Goal: Task Accomplishment & Management: Complete application form

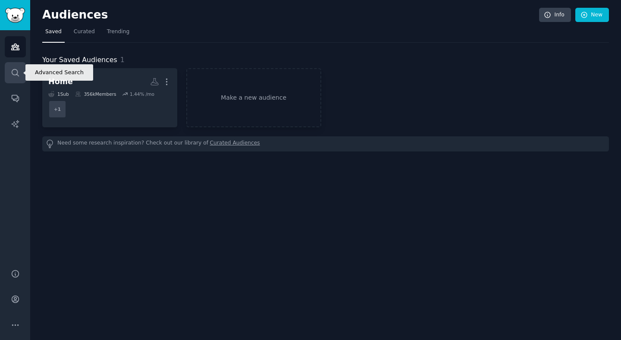
click at [17, 70] on icon "Sidebar" at bounding box center [15, 72] width 7 height 7
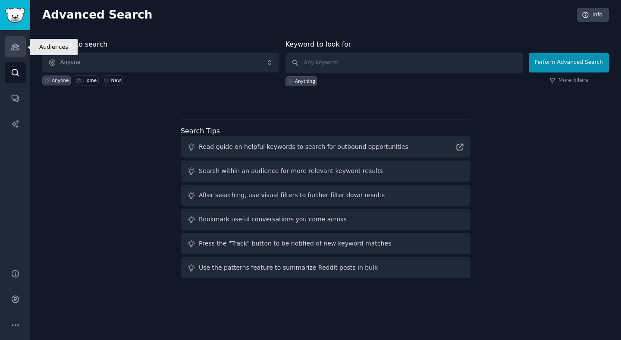
click at [14, 42] on icon "Sidebar" at bounding box center [15, 46] width 9 height 9
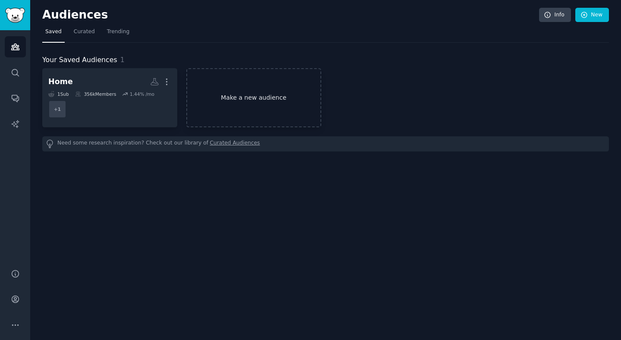
click at [276, 95] on link "Make a new audience" at bounding box center [253, 97] width 135 height 59
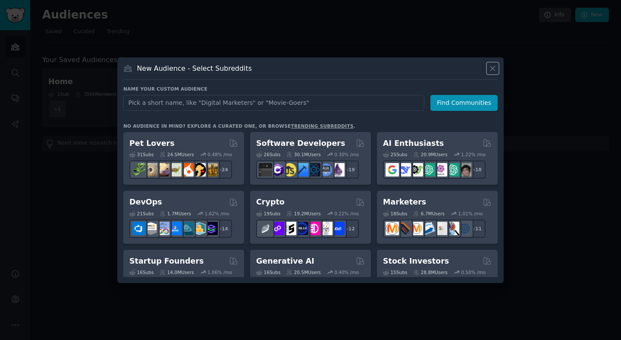
click at [491, 67] on icon at bounding box center [493, 68] width 9 height 9
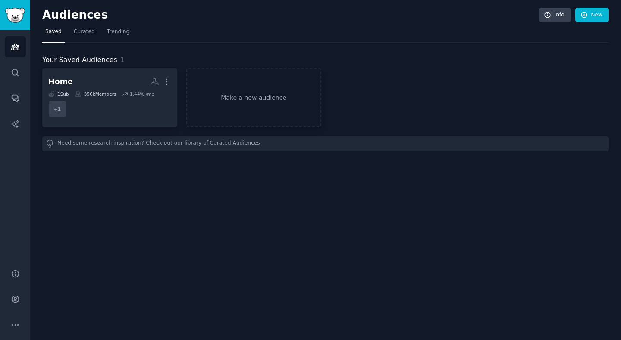
click at [133, 32] on nav "Saved Curated Trending" at bounding box center [325, 34] width 567 height 18
click at [127, 33] on span "Trending" at bounding box center [118, 32] width 22 height 8
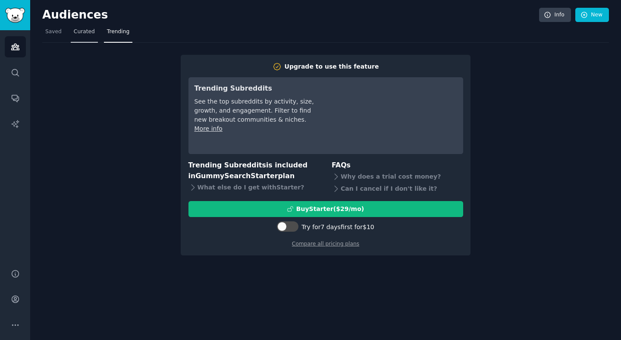
click at [81, 31] on span "Curated" at bounding box center [84, 32] width 21 height 8
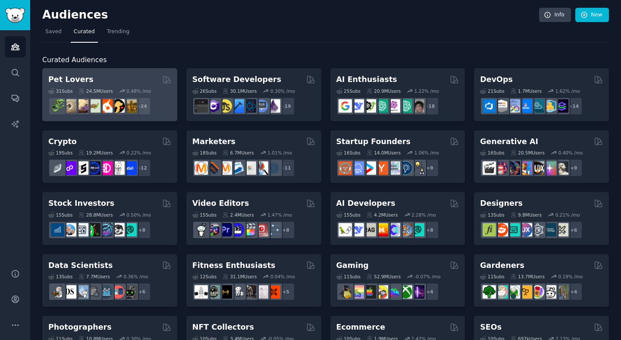
click at [129, 68] on div "Pet Lovers 31 Sub s 24.5M Users 0.48 % /mo + 24" at bounding box center [109, 94] width 135 height 53
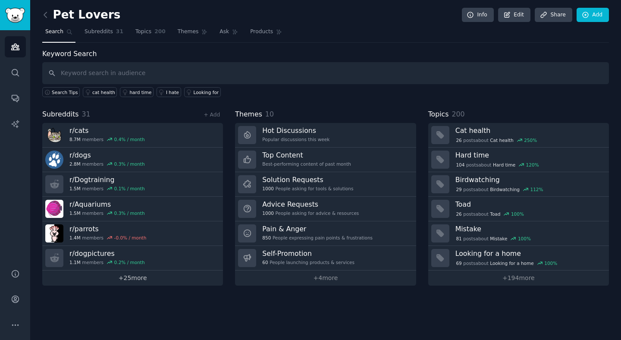
click at [145, 281] on link "+ 25 more" at bounding box center [132, 278] width 181 height 15
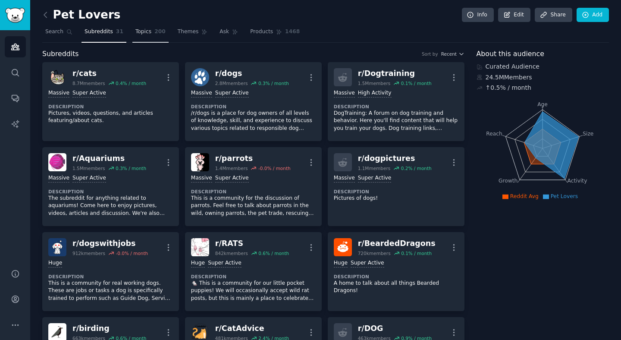
click at [139, 32] on span "Topics" at bounding box center [144, 32] width 16 height 8
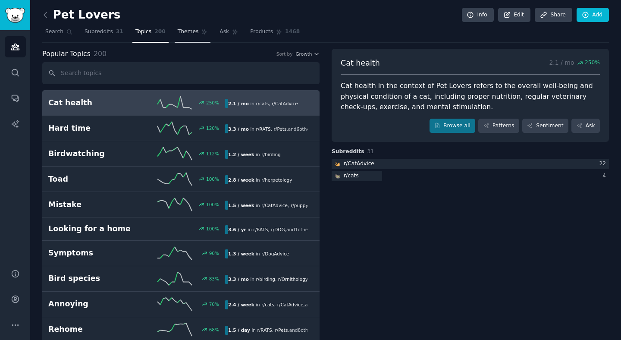
click at [189, 31] on span "Themes" at bounding box center [188, 32] width 21 height 8
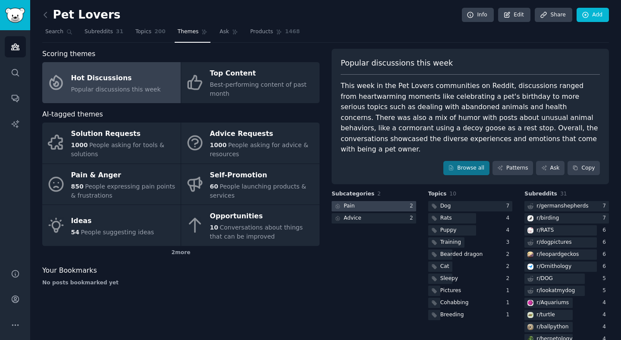
click at [382, 201] on div at bounding box center [374, 206] width 85 height 11
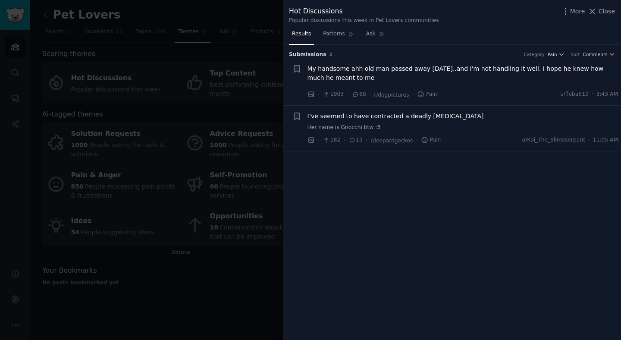
click at [239, 117] on div at bounding box center [310, 170] width 621 height 340
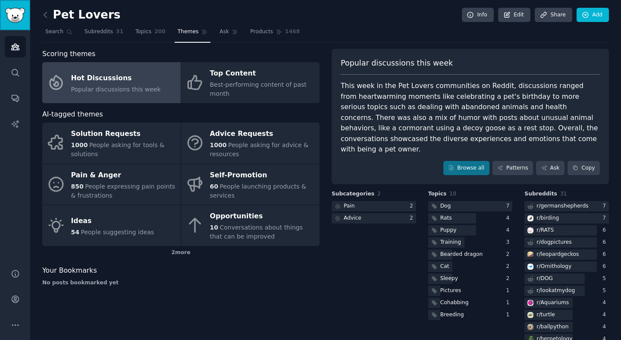
click at [11, 6] on link "Sidebar" at bounding box center [15, 15] width 30 height 30
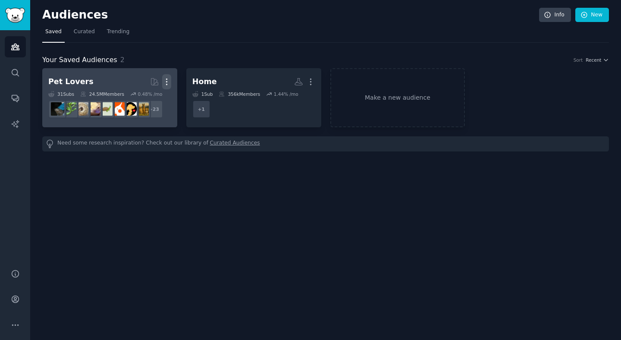
click at [167, 76] on button "More" at bounding box center [166, 81] width 9 height 15
click at [145, 98] on p "Delete" at bounding box center [143, 99] width 20 height 9
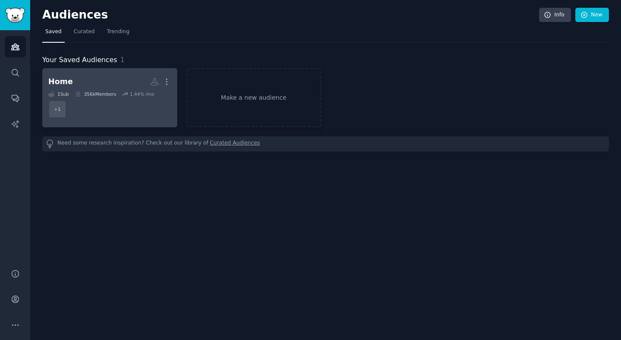
click at [146, 116] on dd "+ 1" at bounding box center [109, 109] width 123 height 24
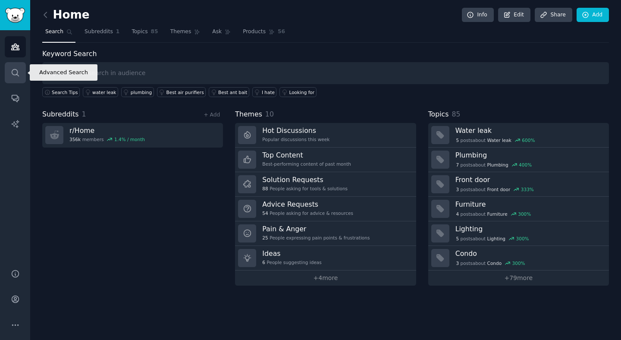
click at [19, 79] on link "Search" at bounding box center [15, 72] width 21 height 21
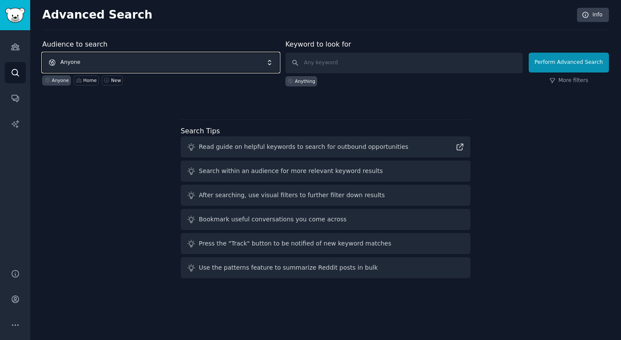
click at [224, 64] on span "Anyone" at bounding box center [160, 63] width 237 height 20
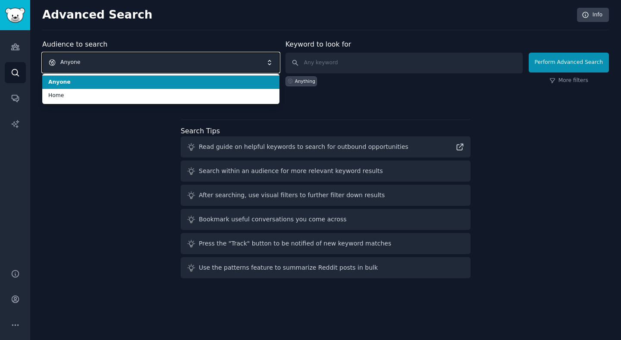
click at [224, 64] on span "Anyone" at bounding box center [160, 63] width 237 height 20
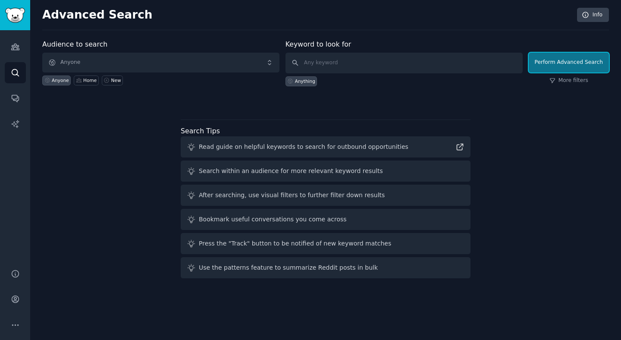
click at [568, 63] on button "Perform Advanced Search" at bounding box center [569, 63] width 80 height 20
click at [593, 62] on button "Perform Advanced Search" at bounding box center [569, 63] width 80 height 20
click at [10, 319] on button "More" at bounding box center [15, 325] width 21 height 21
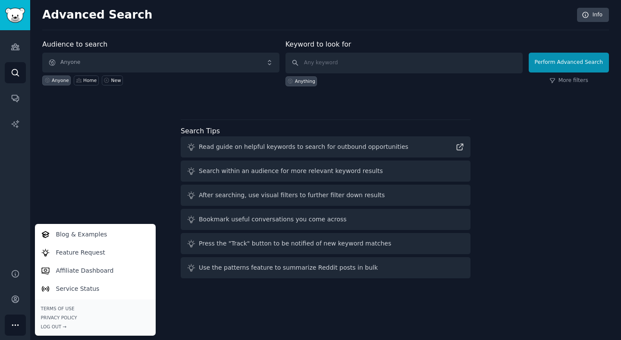
drag, startPoint x: 94, startPoint y: 142, endPoint x: 85, endPoint y: 140, distance: 9.6
click at [94, 142] on div "Audience to search Anyone Anyone Home New Keyword to look for Anything Perform …" at bounding box center [325, 160] width 567 height 243
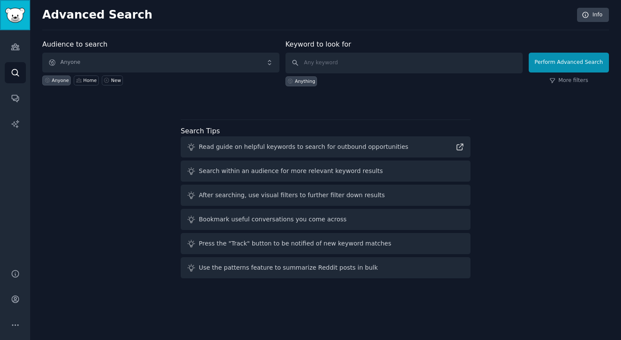
click at [13, 9] on img "Sidebar" at bounding box center [15, 15] width 20 height 15
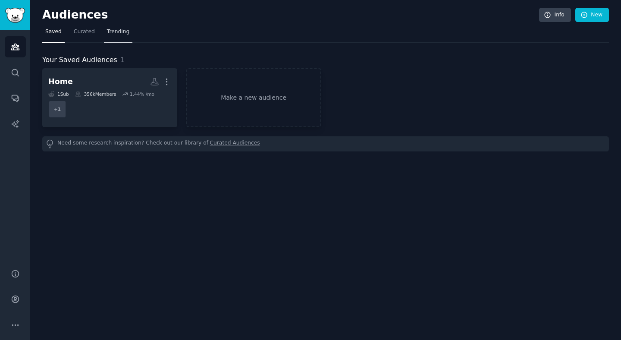
click at [116, 25] on link "Trending" at bounding box center [118, 34] width 28 height 18
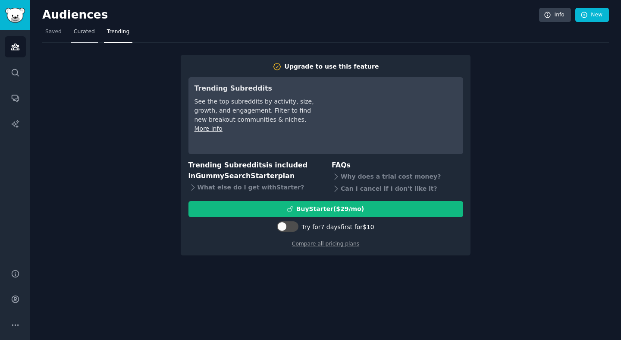
click at [87, 32] on span "Curated" at bounding box center [84, 32] width 21 height 8
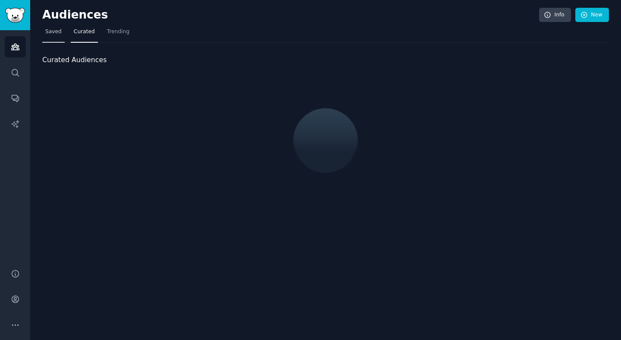
click at [54, 32] on span "Saved" at bounding box center [53, 32] width 16 height 8
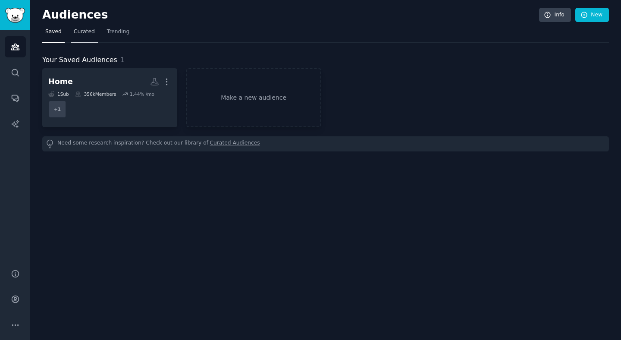
click at [85, 32] on span "Curated" at bounding box center [84, 32] width 21 height 8
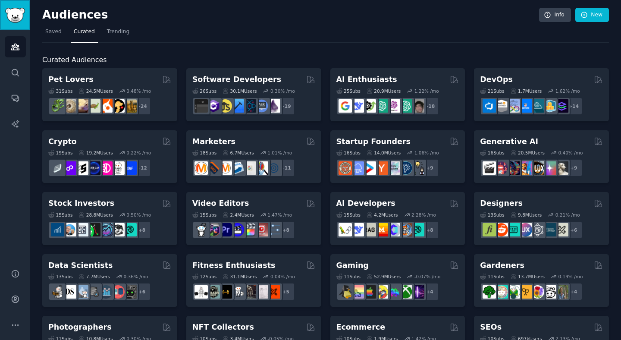
click at [18, 24] on link "Sidebar" at bounding box center [15, 15] width 30 height 30
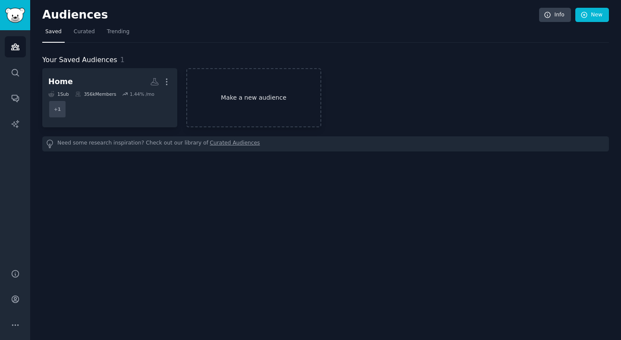
click at [222, 82] on link "Make a new audience" at bounding box center [253, 97] width 135 height 59
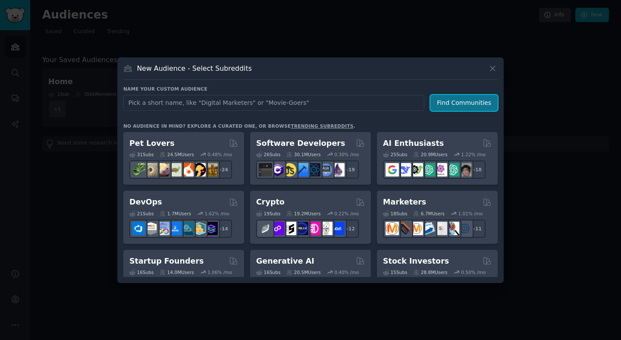
click at [465, 104] on button "Find Communities" at bounding box center [464, 103] width 67 height 16
click at [461, 101] on button "Find Communities" at bounding box center [464, 103] width 67 height 16
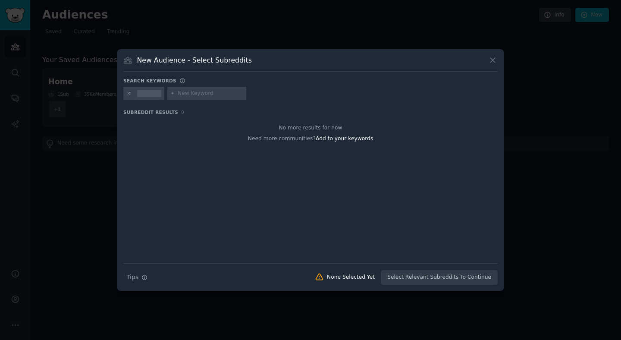
click at [128, 95] on icon at bounding box center [128, 93] width 5 height 5
click at [163, 95] on input "text" at bounding box center [167, 94] width 66 height 8
click at [329, 95] on div at bounding box center [310, 95] width 375 height 17
click at [493, 59] on icon at bounding box center [493, 60] width 9 height 9
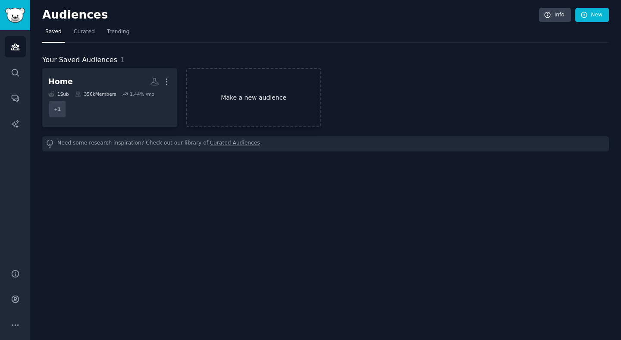
click at [234, 93] on link "Make a new audience" at bounding box center [253, 97] width 135 height 59
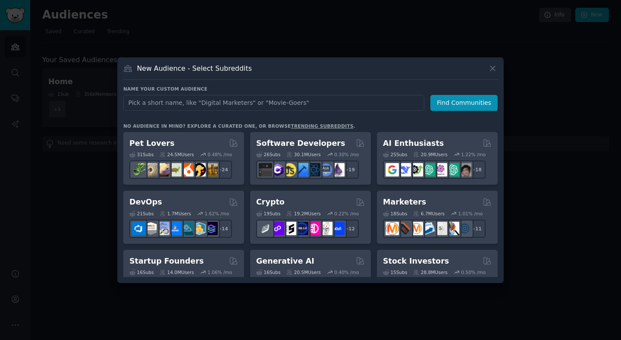
click at [326, 125] on link "trending subreddits" at bounding box center [322, 125] width 63 height 5
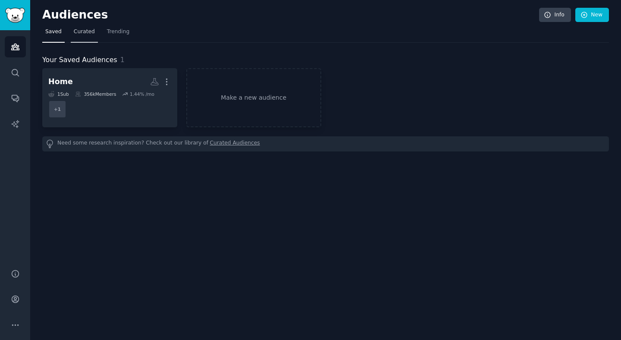
click at [85, 30] on span "Curated" at bounding box center [84, 32] width 21 height 8
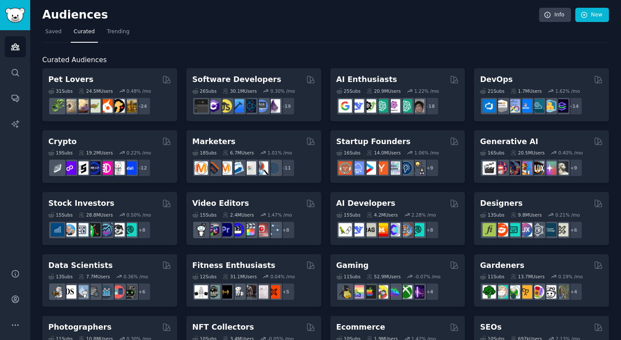
click at [240, 81] on h2 "Software Developers" at bounding box center [236, 79] width 89 height 11
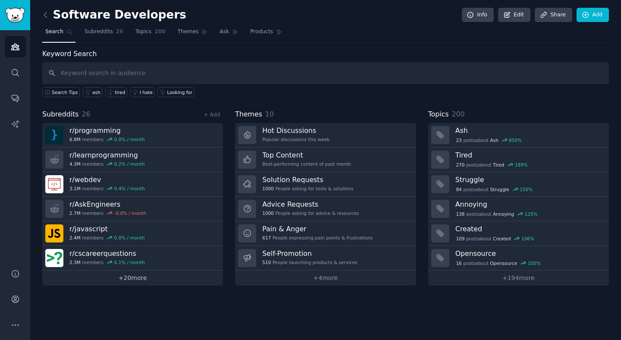
click at [117, 276] on link "+ 20 more" at bounding box center [132, 278] width 181 height 15
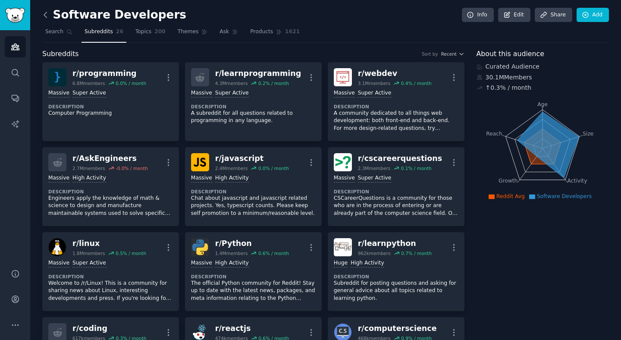
click at [47, 17] on icon at bounding box center [45, 14] width 9 height 9
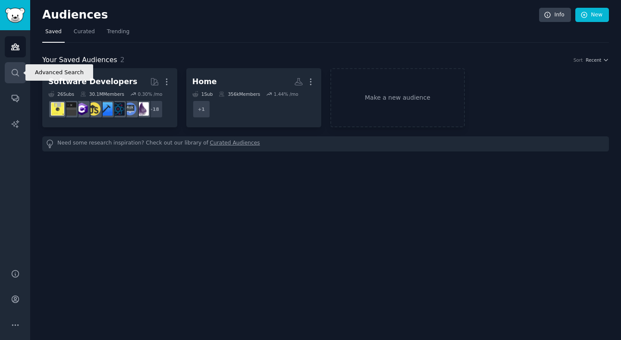
click at [12, 74] on icon "Sidebar" at bounding box center [15, 72] width 9 height 9
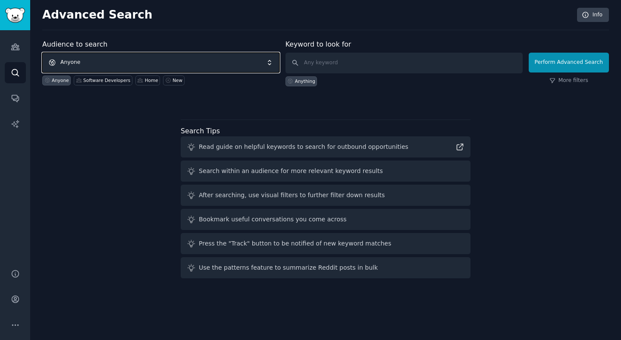
click at [238, 60] on span "Anyone" at bounding box center [160, 63] width 237 height 20
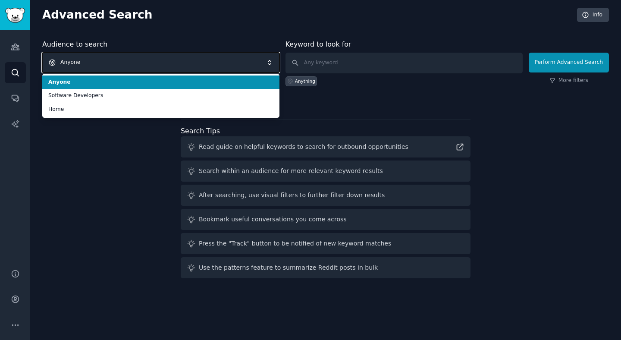
click at [238, 60] on span "Anyone" at bounding box center [160, 63] width 237 height 20
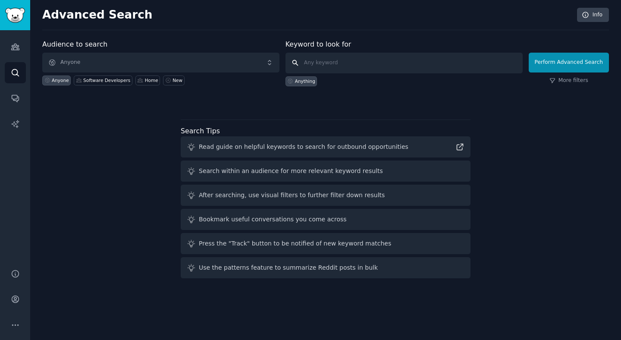
click at [333, 58] on input "text" at bounding box center [404, 63] width 237 height 21
type input "pet"
click button "Perform Advanced Search" at bounding box center [569, 63] width 80 height 20
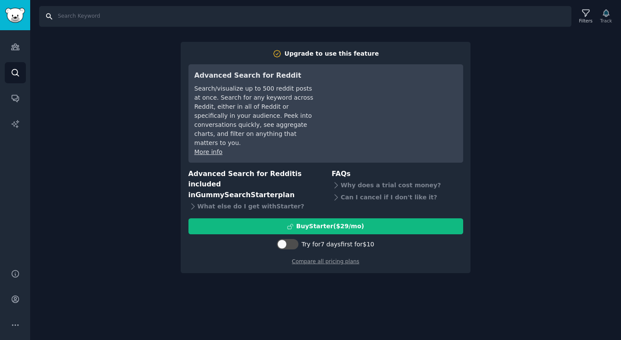
click at [91, 20] on input "Search" at bounding box center [305, 16] width 533 height 21
type input "pet"
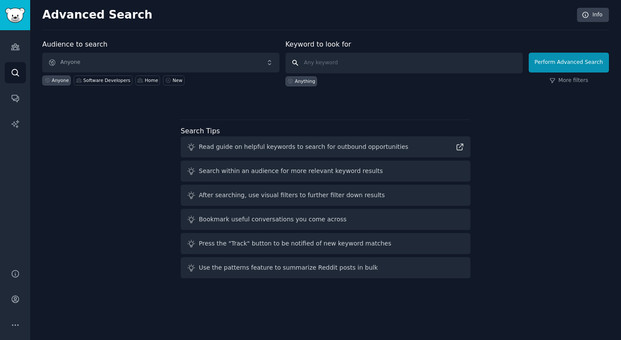
click at [334, 66] on input "text" at bounding box center [404, 63] width 237 height 21
click at [11, 21] on img "Sidebar" at bounding box center [15, 15] width 20 height 15
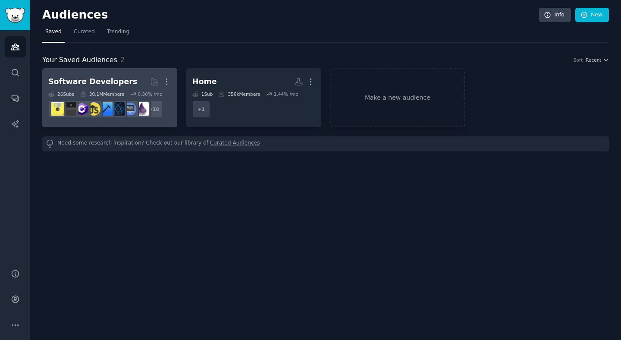
click at [129, 79] on h2 "Software Developers Curated by GummySearch More" at bounding box center [109, 81] width 123 height 15
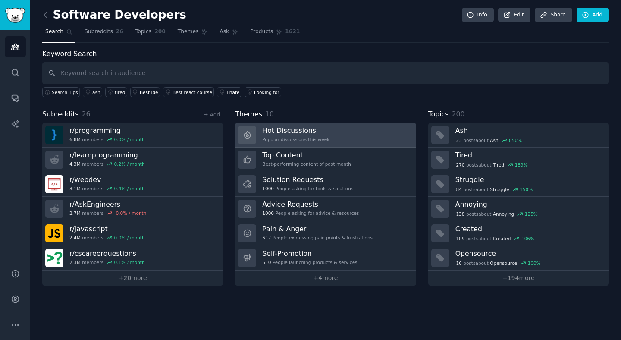
click at [347, 142] on link "Hot Discussions Popular discussions this week" at bounding box center [325, 135] width 181 height 25
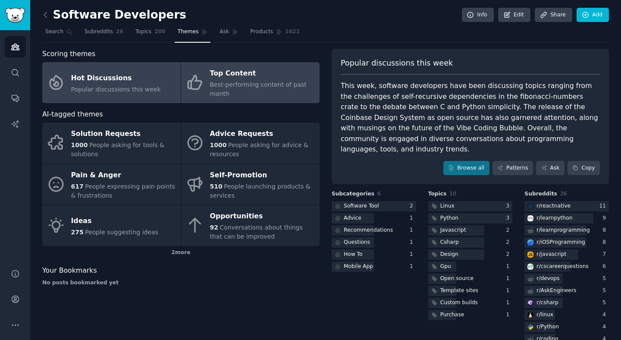
click at [269, 87] on span "Best-performing content of past month" at bounding box center [258, 89] width 97 height 16
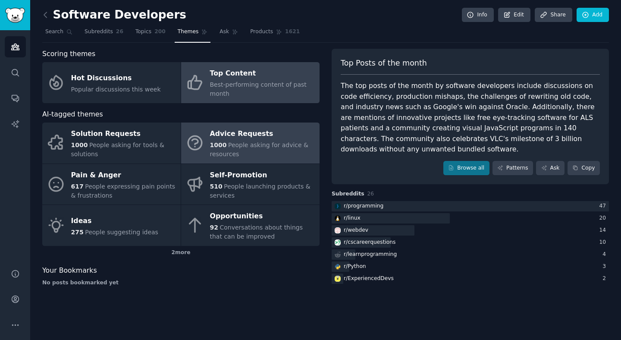
click at [267, 136] on div "Advice Requests" at bounding box center [262, 134] width 105 height 14
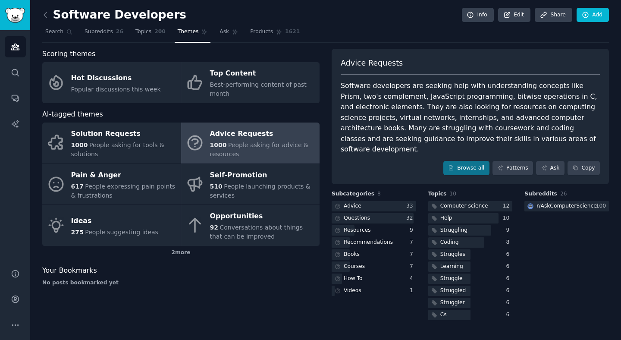
click at [344, 34] on nav "Search Subreddits 26 Topics 200 Themes Ask Products 1621" at bounding box center [325, 34] width 567 height 18
click at [9, 19] on img "Sidebar" at bounding box center [15, 15] width 20 height 15
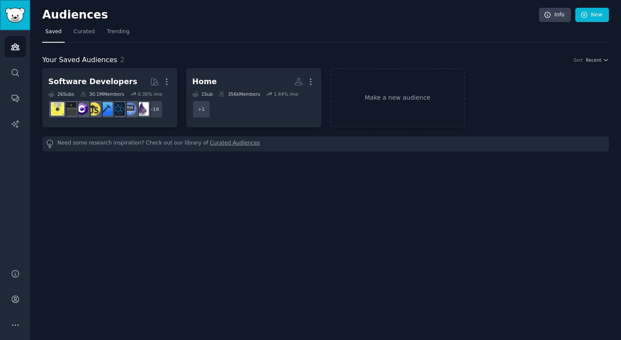
click at [14, 18] on img "Sidebar" at bounding box center [15, 15] width 20 height 15
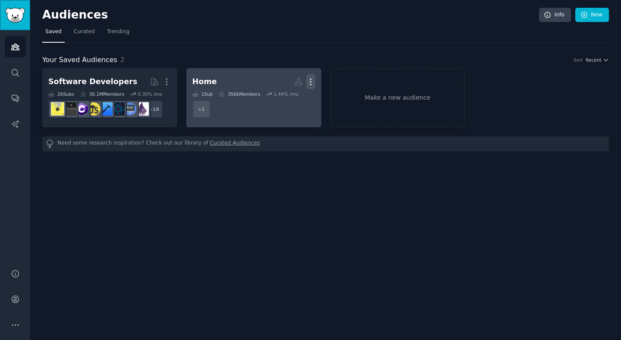
click at [311, 79] on icon "button" at bounding box center [310, 82] width 1 height 6
click at [287, 101] on p "Delete" at bounding box center [287, 99] width 20 height 9
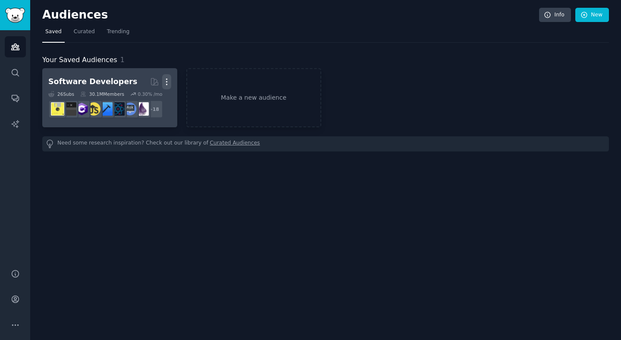
click at [166, 80] on icon "button" at bounding box center [166, 81] width 9 height 9
click at [87, 78] on div "Software Developers" at bounding box center [92, 81] width 89 height 11
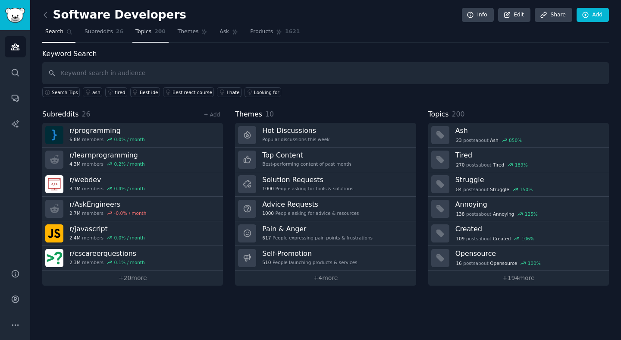
click at [145, 29] on span "Topics" at bounding box center [144, 32] width 16 height 8
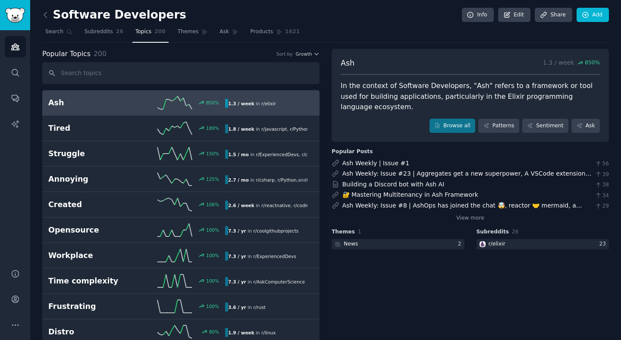
click at [63, 98] on h2 "Ash" at bounding box center [92, 103] width 88 height 11
click at [263, 102] on span "r/ elixir" at bounding box center [269, 103] width 15 height 5
click at [110, 96] on div "Ash 850 % 1.3 / week in r/ elixir 850% increase in mentions recently" at bounding box center [180, 102] width 265 height 13
click at [482, 241] on img at bounding box center [483, 244] width 6 height 6
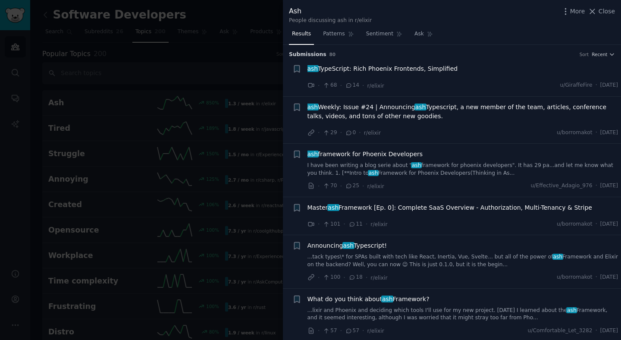
click at [463, 146] on li "+ ash framework for Phoenix Developers I have been writing a blog serie about "…" at bounding box center [452, 170] width 338 height 53
drag, startPoint x: 335, startPoint y: 66, endPoint x: 340, endPoint y: 67, distance: 4.9
click at [336, 66] on span "ash TypeScript: Rich Phoenix Frontends, Simplified" at bounding box center [383, 68] width 151 height 9
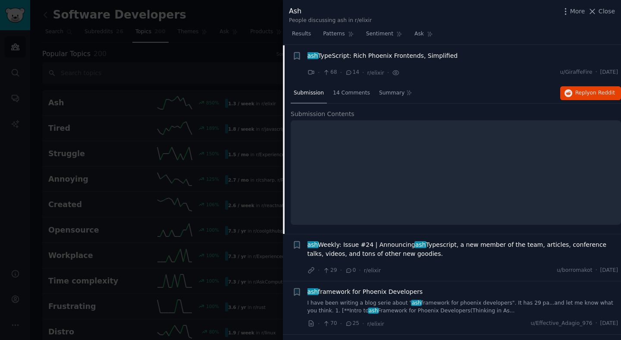
scroll to position [13, 0]
click at [345, 55] on span "ash TypeScript: Rich Phoenix Frontends, Simplified" at bounding box center [383, 55] width 151 height 9
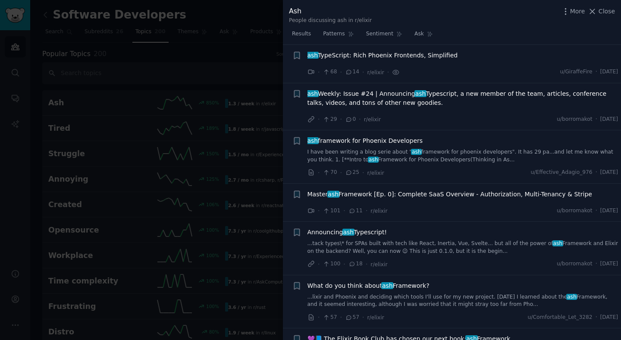
click at [351, 99] on span "ash Weekly: Issue #24 | Announcing ash Typescript, a new member of the team, ar…" at bounding box center [463, 98] width 311 height 18
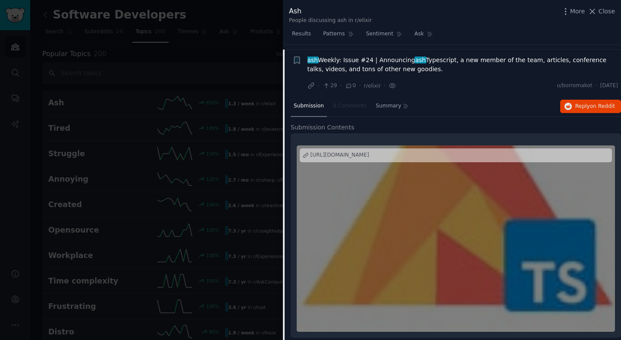
scroll to position [52, 0]
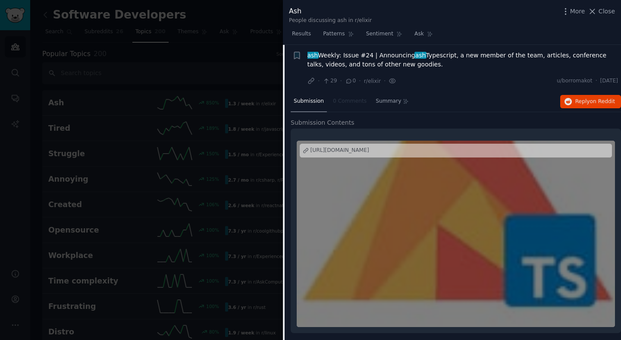
click at [359, 56] on span "ash Weekly: Issue #24 | Announcing ash Typescript, a new member of the team, ar…" at bounding box center [463, 60] width 311 height 18
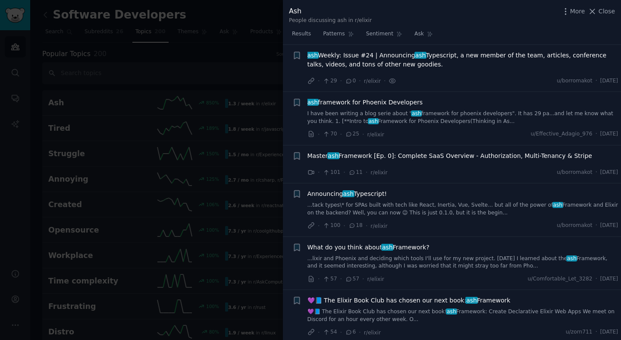
click at [358, 101] on span "ash framework for Phoenix Developers" at bounding box center [366, 102] width 116 height 9
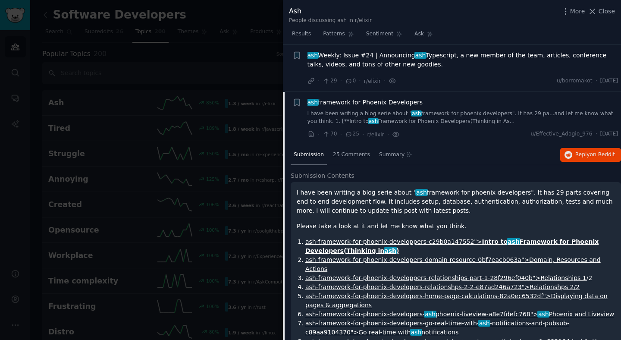
scroll to position [99, 0]
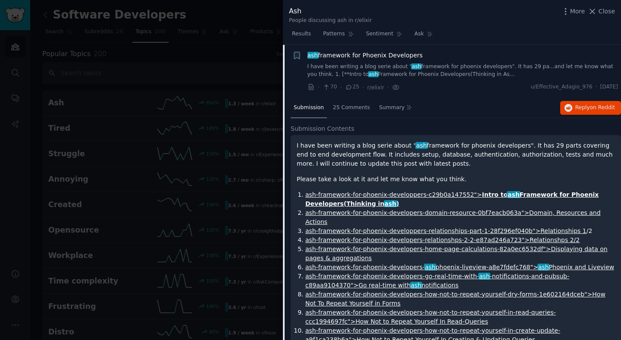
click at [373, 49] on li "Reddit text submission + ash framework for Phoenix Developers I have been writi…" at bounding box center [452, 71] width 338 height 53
click at [372, 53] on span "ash framework for Phoenix Developers" at bounding box center [366, 55] width 116 height 9
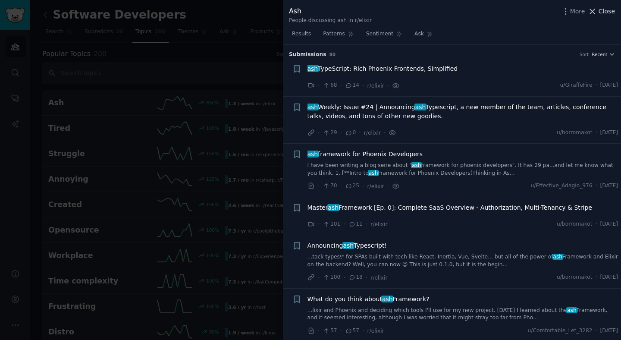
click at [601, 7] on span "Close" at bounding box center [607, 11] width 16 height 9
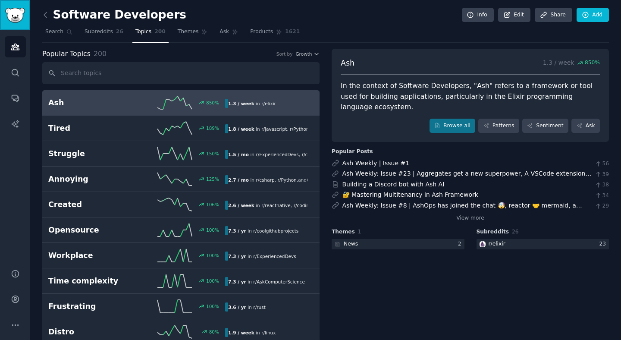
click at [9, 12] on img "Sidebar" at bounding box center [15, 15] width 20 height 15
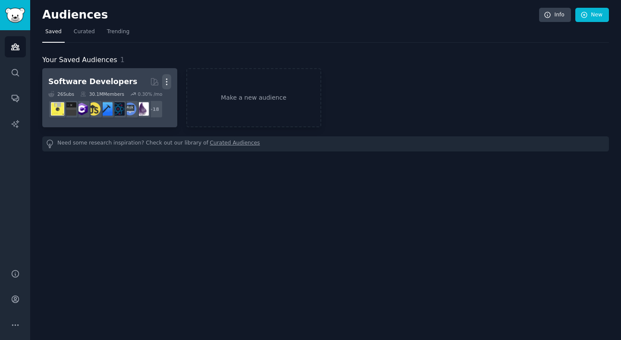
click at [168, 78] on icon "button" at bounding box center [166, 81] width 9 height 9
click at [141, 98] on p "Delete" at bounding box center [143, 99] width 20 height 9
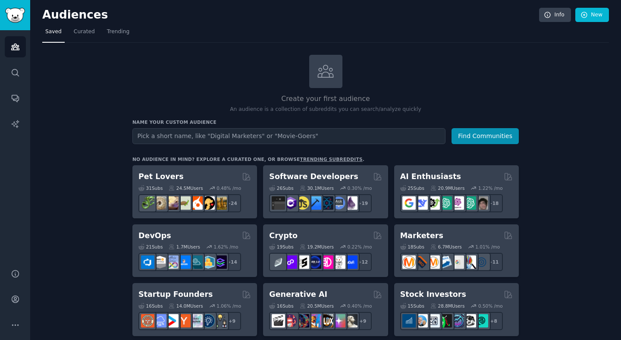
click at [187, 140] on input "text" at bounding box center [288, 136] width 313 height 16
click at [452, 128] on button "Find Communities" at bounding box center [485, 136] width 67 height 16
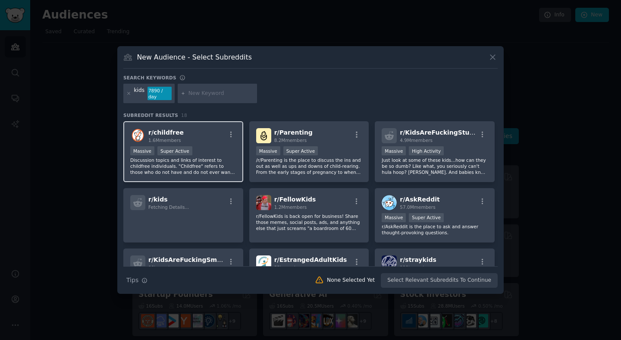
click at [183, 132] on div "r/ childfree 1.6M members" at bounding box center [183, 135] width 106 height 15
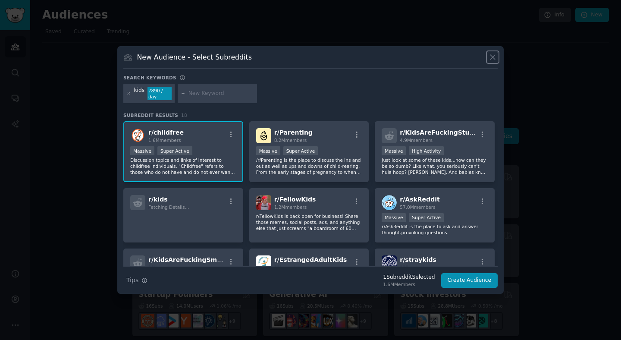
click at [495, 56] on icon at bounding box center [493, 57] width 9 height 9
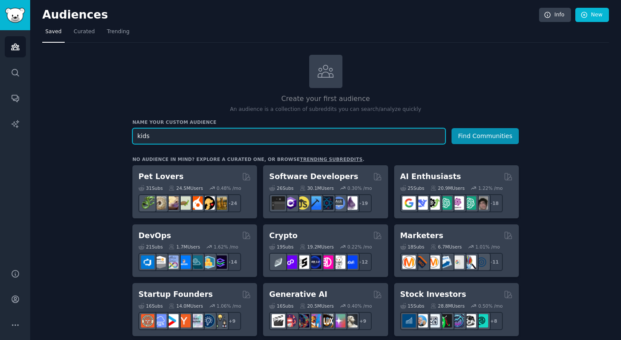
click at [250, 134] on input "kids" at bounding box center [288, 136] width 313 height 16
type input "cellbits"
click at [452, 128] on button "Find Communities" at bounding box center [485, 136] width 67 height 16
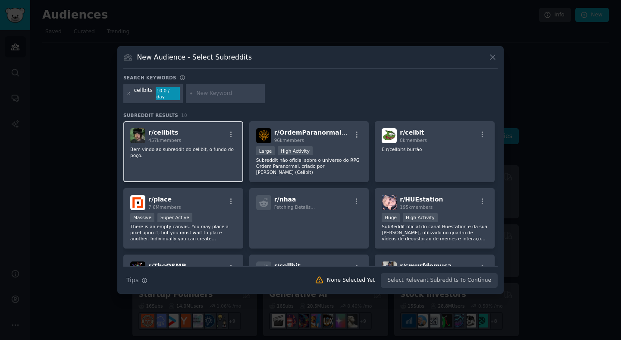
click at [206, 158] on div "r/ cellbits 457k members Bem vindo ao subreddit do cellbit, o fundo do poço." at bounding box center [183, 151] width 120 height 61
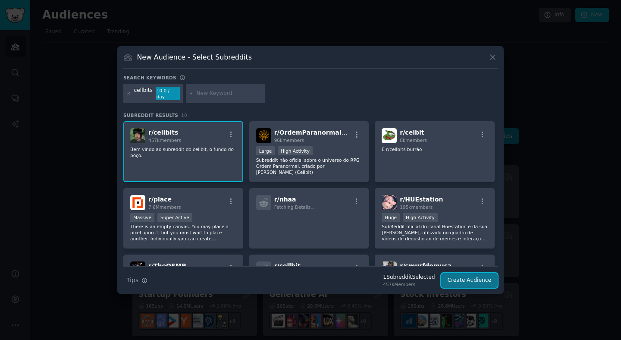
click at [460, 276] on button "Create Audience" at bounding box center [469, 280] width 57 height 15
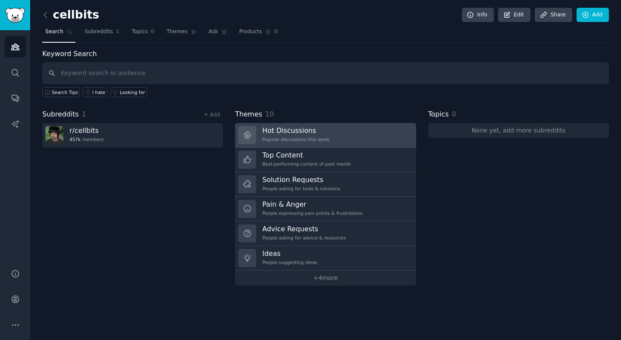
click at [340, 128] on link "Hot Discussions Popular discussions this week" at bounding box center [325, 135] width 181 height 25
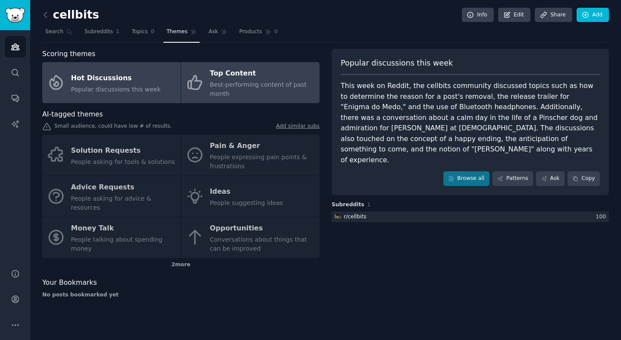
click at [240, 86] on span "Best-performing content of past month" at bounding box center [258, 89] width 97 height 16
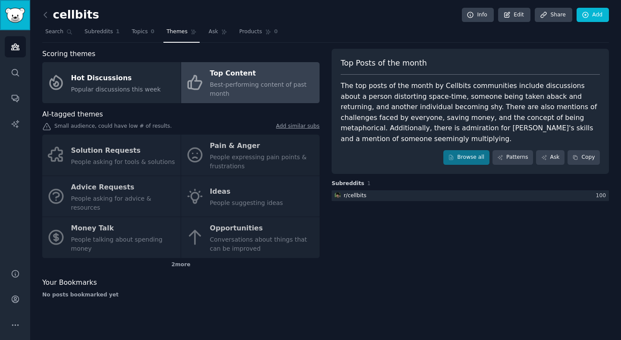
click at [18, 7] on link "Sidebar" at bounding box center [15, 15] width 30 height 30
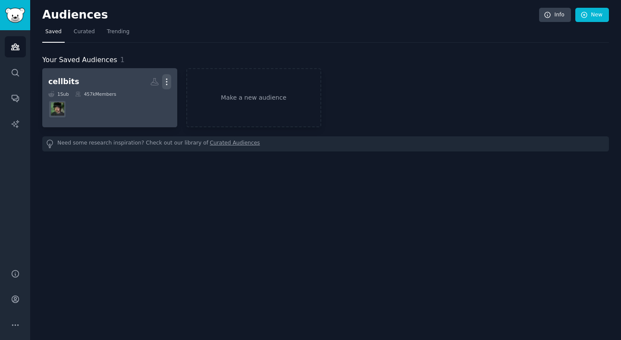
click at [167, 76] on button "More" at bounding box center [166, 81] width 9 height 15
click at [134, 101] on div "Delete" at bounding box center [137, 100] width 41 height 18
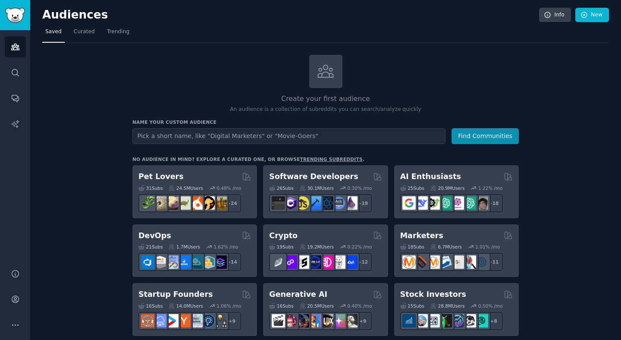
click at [278, 138] on input "text" at bounding box center [288, 136] width 313 height 16
type input "shemale"
click at [452, 128] on button "Find Communities" at bounding box center [485, 136] width 67 height 16
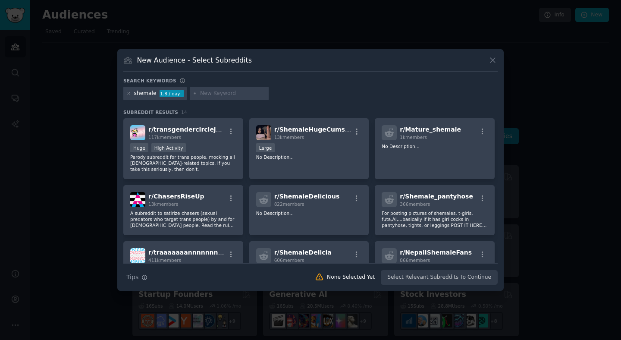
click at [494, 62] on icon at bounding box center [493, 60] width 9 height 9
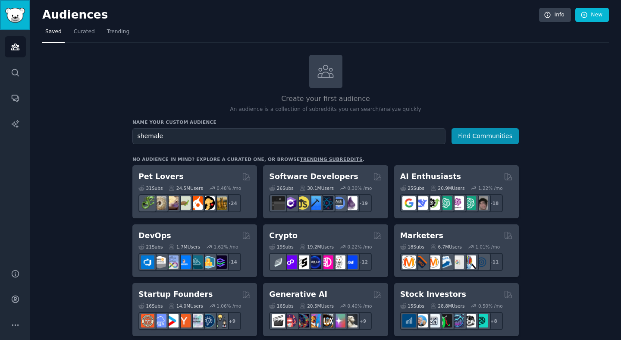
click at [7, 11] on img "Sidebar" at bounding box center [15, 15] width 20 height 15
click at [466, 140] on button "Find Communities" at bounding box center [485, 136] width 67 height 16
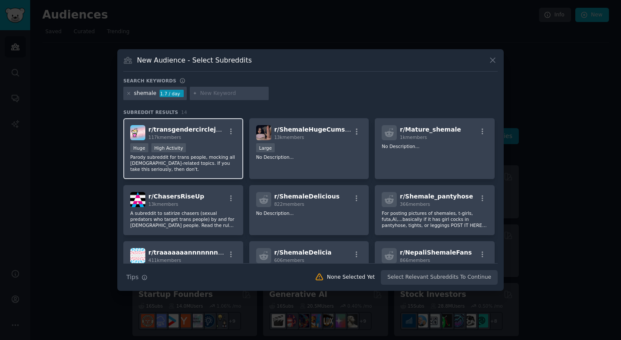
click at [201, 139] on div "117k members" at bounding box center [186, 137] width 77 height 6
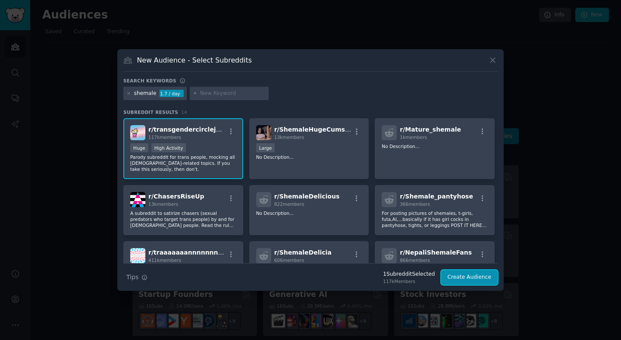
click at [461, 274] on button "Create Audience" at bounding box center [469, 277] width 57 height 15
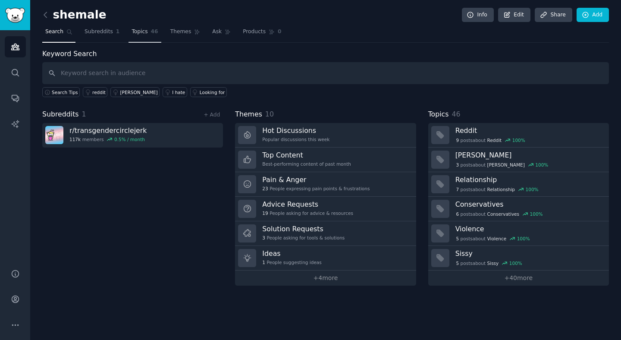
click at [142, 32] on span "Topics" at bounding box center [140, 32] width 16 height 8
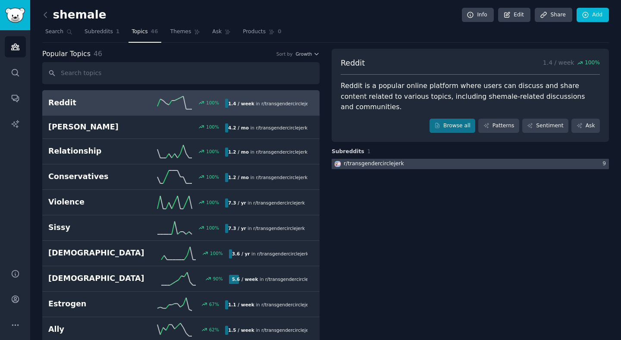
click at [398, 160] on div "r/ transgendercirclejerk" at bounding box center [374, 164] width 60 height 8
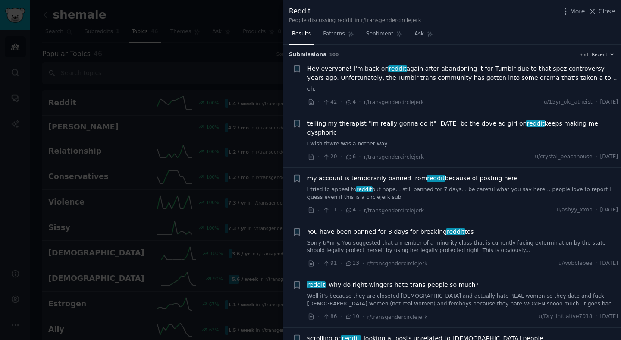
drag, startPoint x: 608, startPoint y: 12, endPoint x: 260, endPoint y: 22, distance: 348.4
click at [608, 12] on span "Close" at bounding box center [607, 11] width 16 height 9
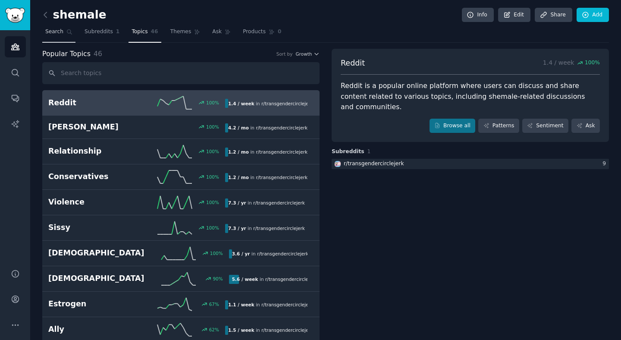
click at [54, 32] on span "Search" at bounding box center [54, 32] width 18 height 8
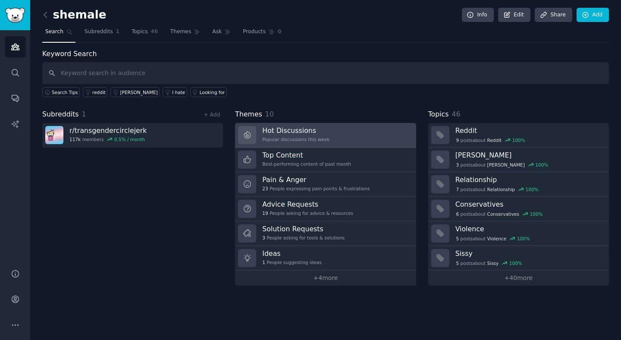
click at [329, 134] on link "Hot Discussions Popular discussions this week" at bounding box center [325, 135] width 181 height 25
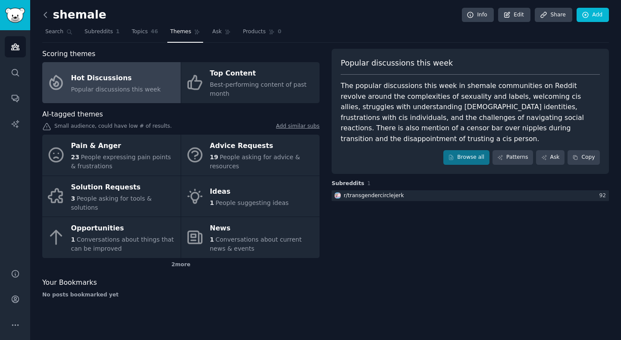
click at [44, 15] on icon at bounding box center [45, 14] width 3 height 5
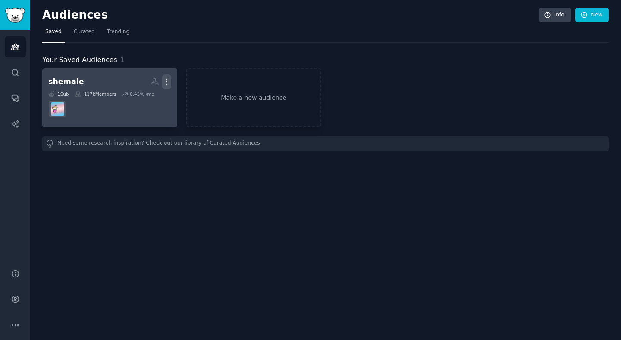
click at [166, 78] on icon "button" at bounding box center [166, 81] width 9 height 9
click at [135, 102] on p "Delete" at bounding box center [143, 99] width 20 height 9
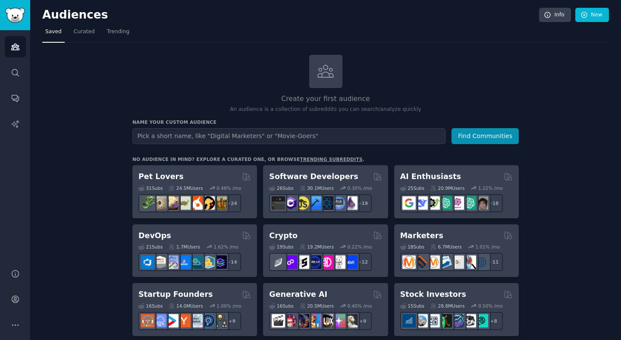
click at [225, 138] on input "text" at bounding box center [288, 136] width 313 height 16
type input "shemale"
click at [452, 128] on button "Find Communities" at bounding box center [485, 136] width 67 height 16
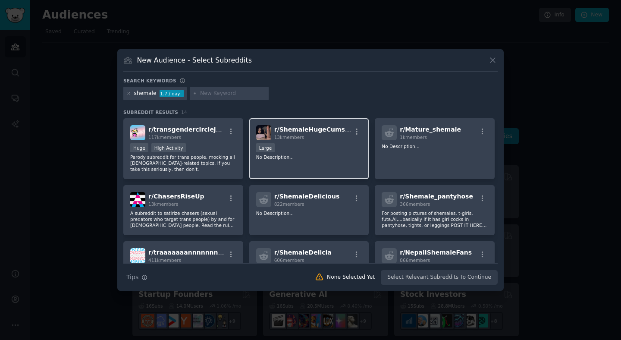
click at [303, 137] on span "13k members" at bounding box center [289, 137] width 30 height 5
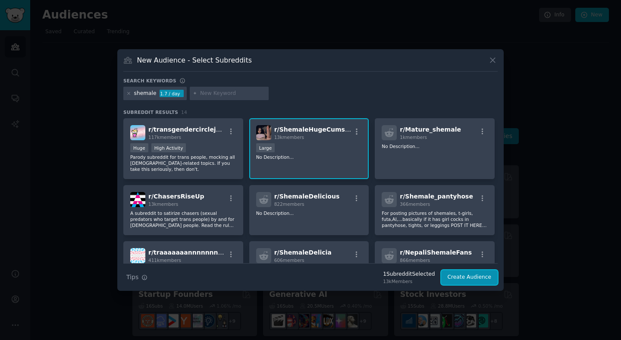
click at [460, 278] on button "Create Audience" at bounding box center [469, 277] width 57 height 15
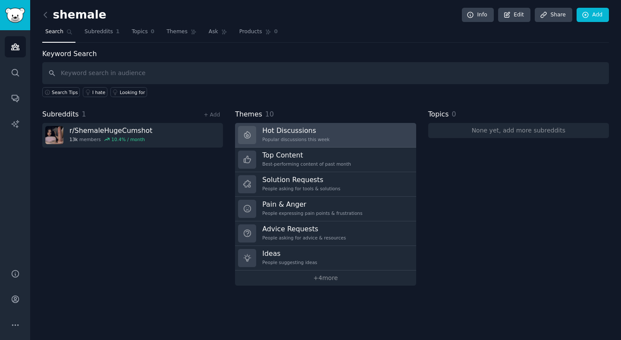
click at [295, 132] on h3 "Hot Discussions" at bounding box center [295, 130] width 67 height 9
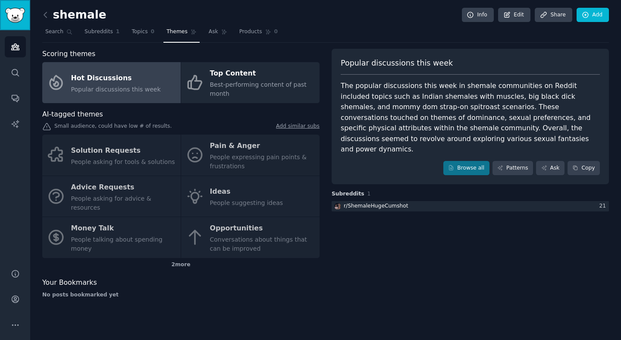
click at [16, 14] on img "Sidebar" at bounding box center [15, 15] width 20 height 15
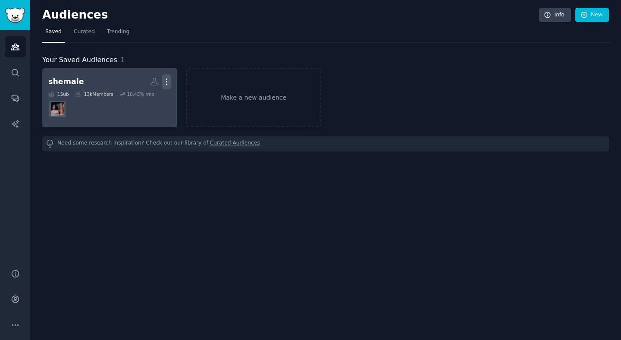
click at [168, 79] on icon "button" at bounding box center [166, 81] width 9 height 9
click at [152, 99] on p "Delete" at bounding box center [143, 99] width 20 height 9
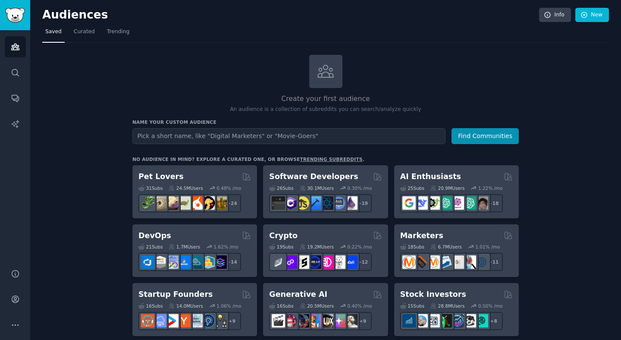
click at [323, 72] on icon at bounding box center [325, 71] width 15 height 12
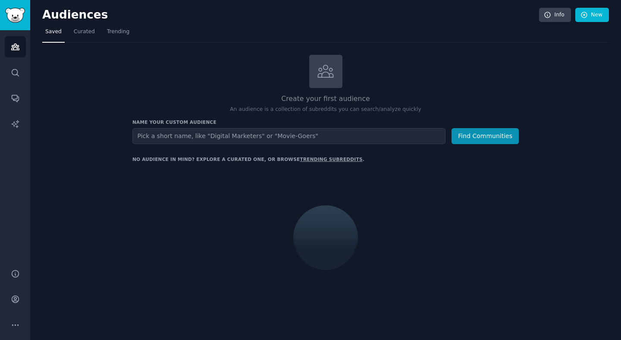
click at [275, 136] on input "text" at bounding box center [288, 136] width 313 height 16
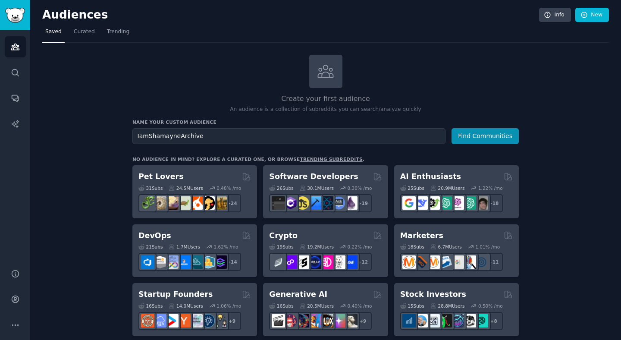
type input "IamShamayneArchive"
click at [452, 128] on button "Find Communities" at bounding box center [485, 136] width 67 height 16
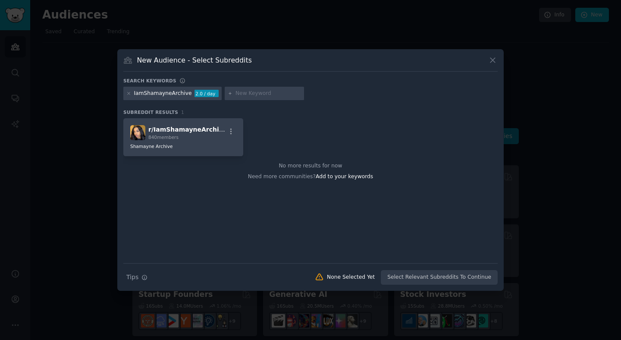
click at [497, 68] on div "New Audience - Select Subreddits" at bounding box center [310, 63] width 375 height 16
click at [495, 63] on icon at bounding box center [493, 60] width 5 height 5
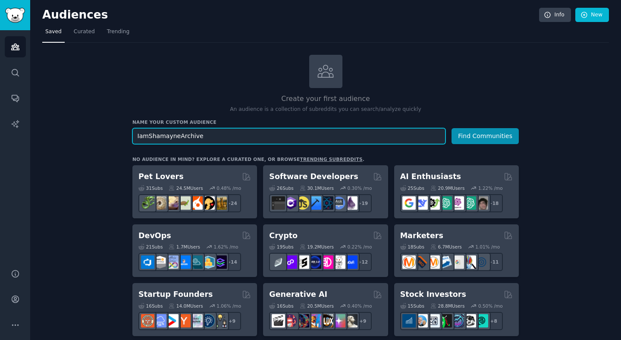
paste input "creamicloud"
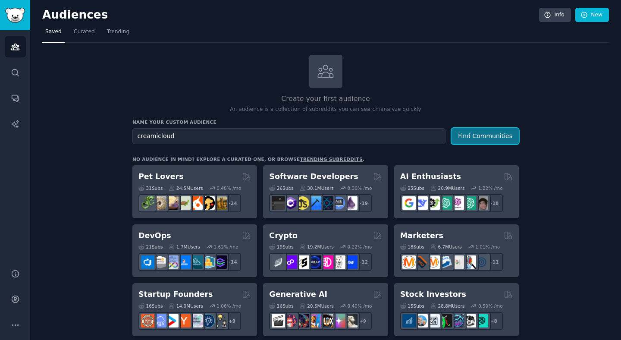
click at [500, 133] on button "Find Communities" at bounding box center [485, 136] width 67 height 16
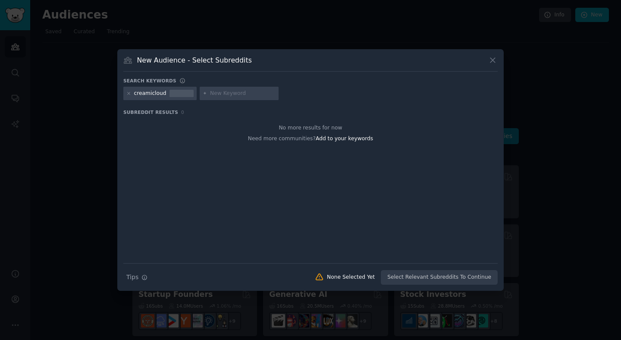
click at [490, 59] on icon at bounding box center [493, 60] width 9 height 9
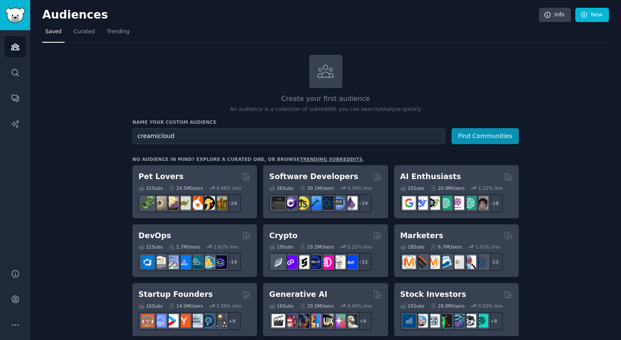
drag, startPoint x: 251, startPoint y: 145, endPoint x: 242, endPoint y: 139, distance: 10.3
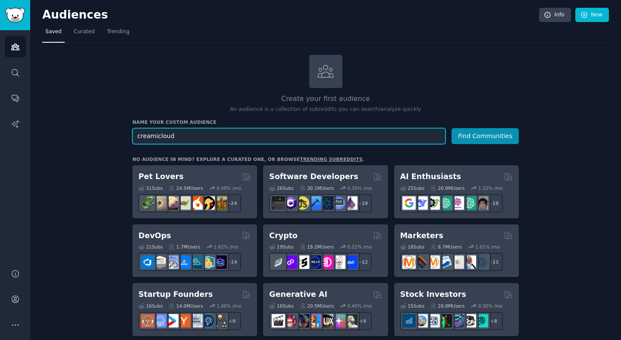
click at [242, 139] on input "creamicloud" at bounding box center [288, 136] width 313 height 16
paste input "urgirlvalentinaa"
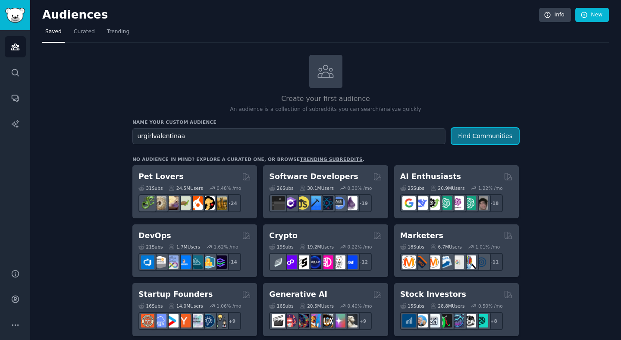
click at [489, 134] on button "Find Communities" at bounding box center [485, 136] width 67 height 16
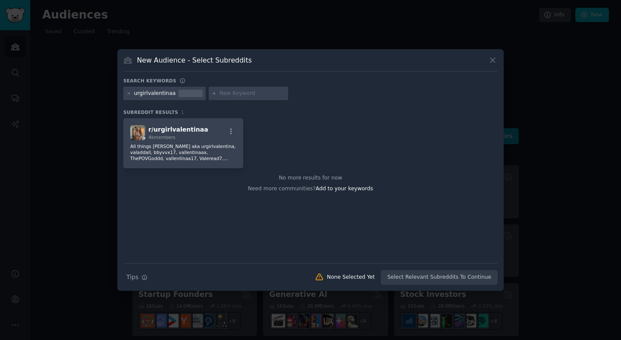
click at [489, 62] on icon at bounding box center [493, 60] width 9 height 9
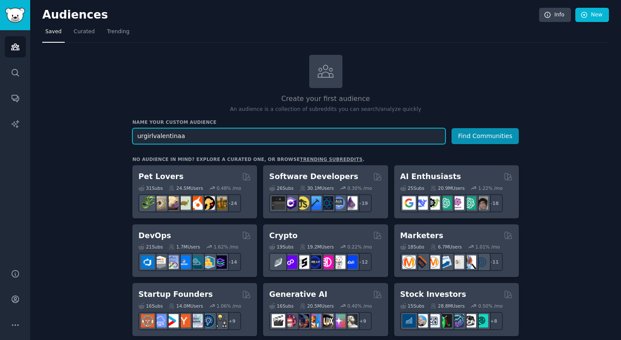
click at [340, 134] on input "urgirlvalentinaa" at bounding box center [288, 136] width 313 height 16
paste input "GripReaaper17"
type input "GripReaaper17"
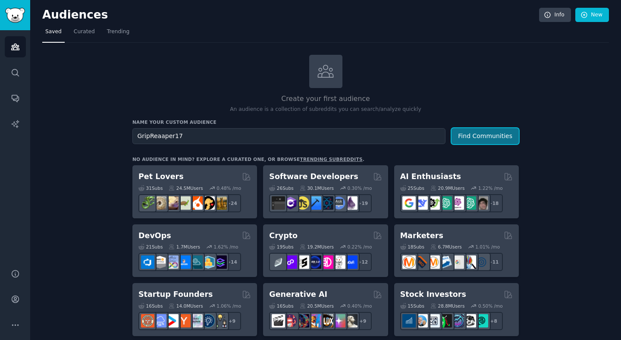
click at [517, 138] on button "Find Communities" at bounding box center [485, 136] width 67 height 16
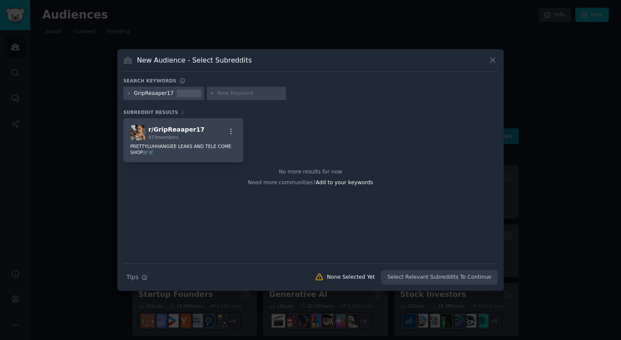
click at [491, 58] on icon at bounding box center [493, 60] width 5 height 5
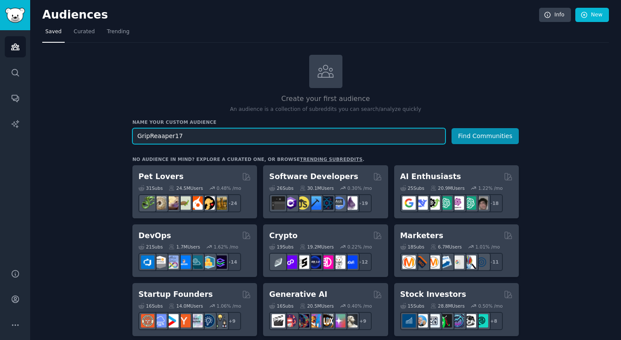
click at [340, 133] on input "GripReaaper17" at bounding box center [288, 136] width 313 height 16
paste input "porn_loverz"
type input "porn_loverz"
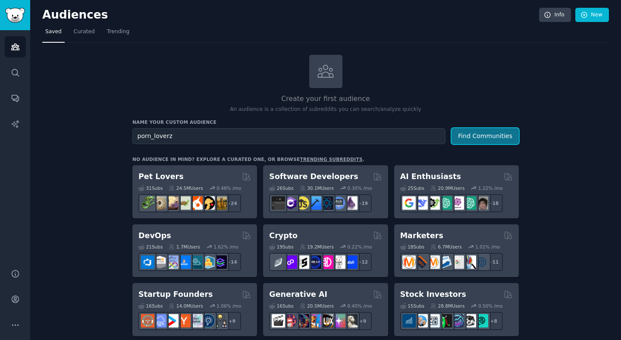
click at [491, 131] on button "Find Communities" at bounding box center [485, 136] width 67 height 16
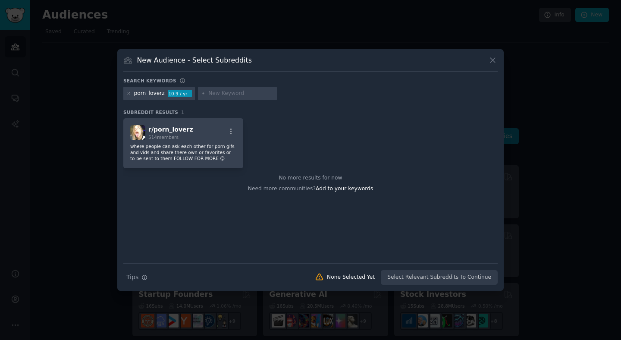
click at [492, 60] on icon at bounding box center [493, 60] width 5 height 5
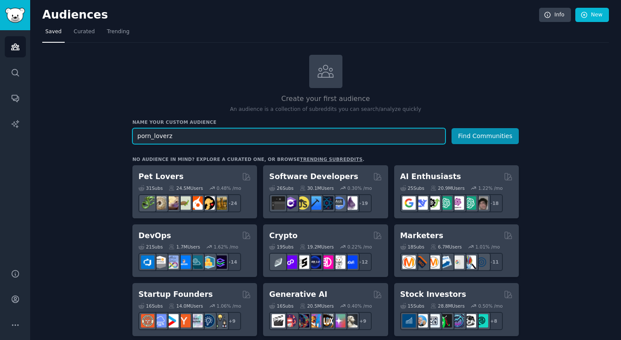
click at [265, 141] on input "porn_loverz" at bounding box center [288, 136] width 313 height 16
click at [294, 136] on input "text" at bounding box center [288, 136] width 313 height 16
paste input "Porntress"
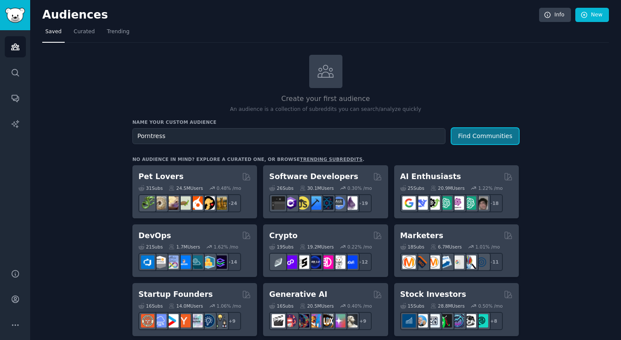
click at [512, 138] on button "Find Communities" at bounding box center [485, 136] width 67 height 16
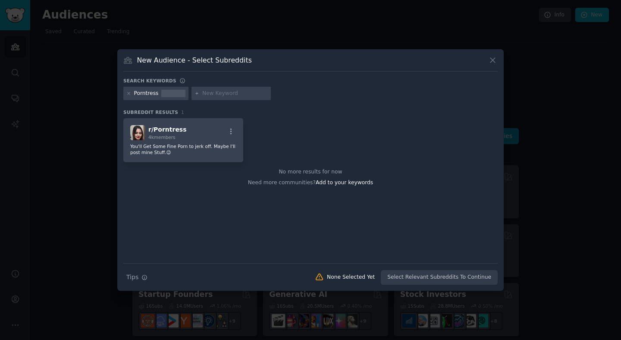
click at [495, 62] on icon at bounding box center [493, 60] width 5 height 5
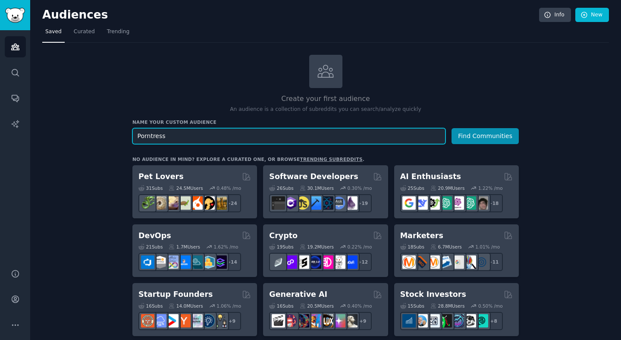
click at [252, 131] on input "Porntress" at bounding box center [288, 136] width 313 height 16
paste input "CuteFuckToy"
click at [452, 128] on button "Find Communities" at bounding box center [485, 136] width 67 height 16
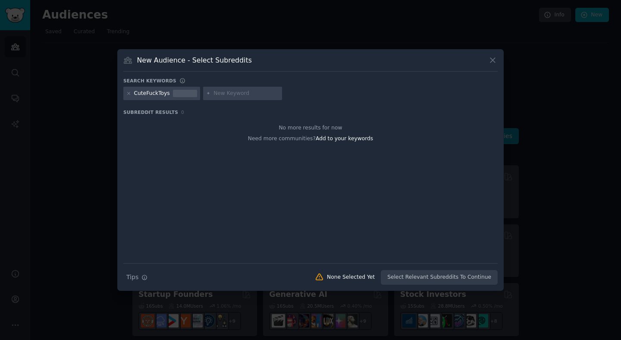
click at [494, 63] on icon at bounding box center [493, 60] width 9 height 9
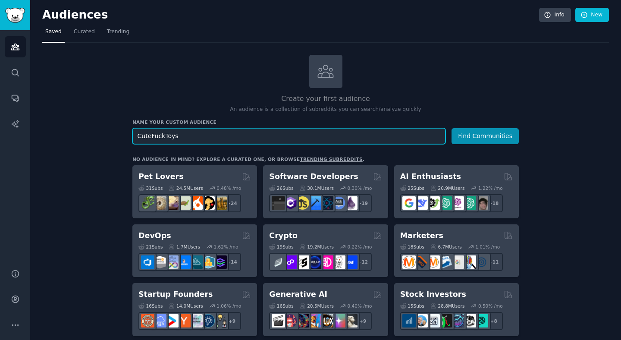
paste input "Priyamvadakrishnan"
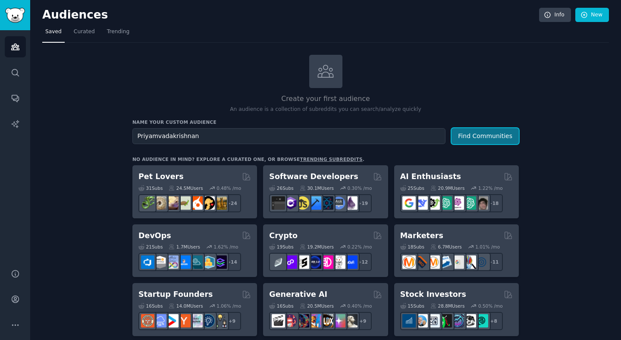
click at [460, 136] on button "Find Communities" at bounding box center [485, 136] width 67 height 16
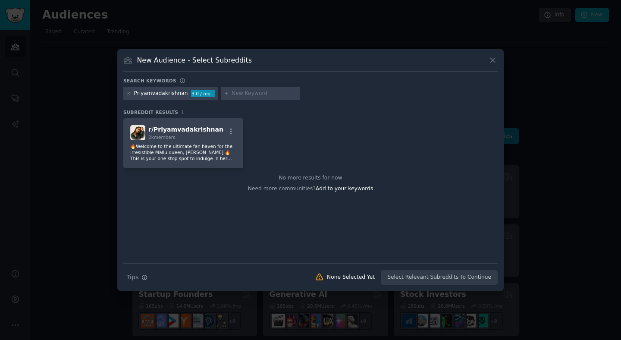
click at [490, 60] on icon at bounding box center [493, 60] width 9 height 9
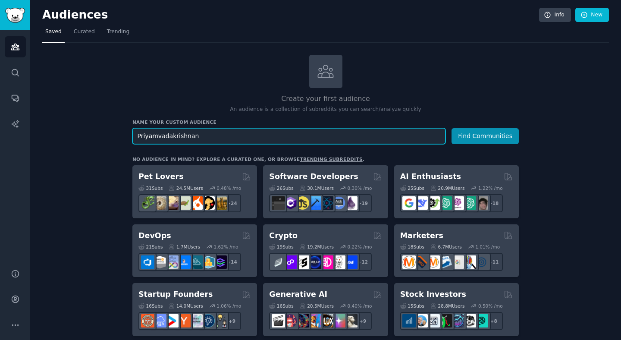
click at [246, 138] on input "Priyamvadakrishnan" at bounding box center [288, 136] width 313 height 16
paste input "GooningL00f"
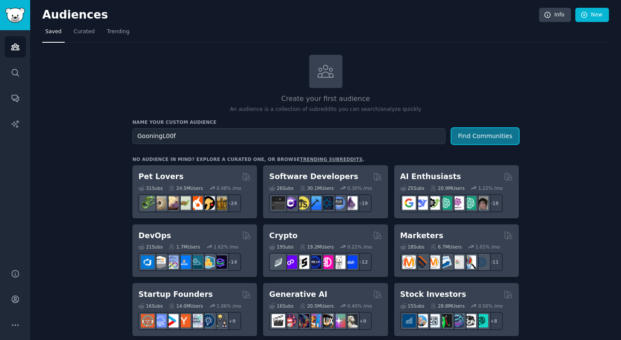
click at [481, 132] on button "Find Communities" at bounding box center [485, 136] width 67 height 16
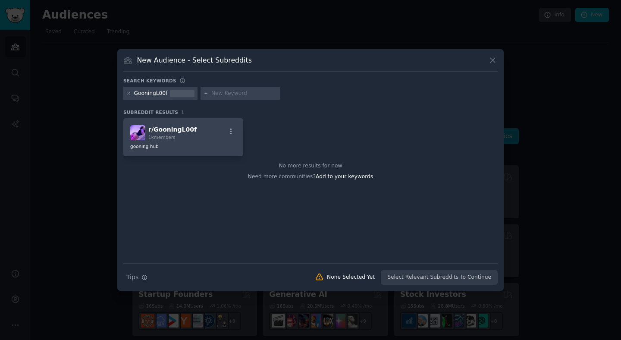
click at [492, 59] on icon at bounding box center [493, 60] width 5 height 5
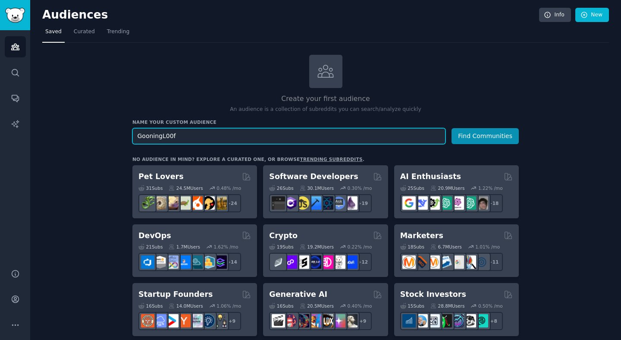
click at [227, 136] on input "GooningL00f" at bounding box center [288, 136] width 313 height 16
paste input "toepad"
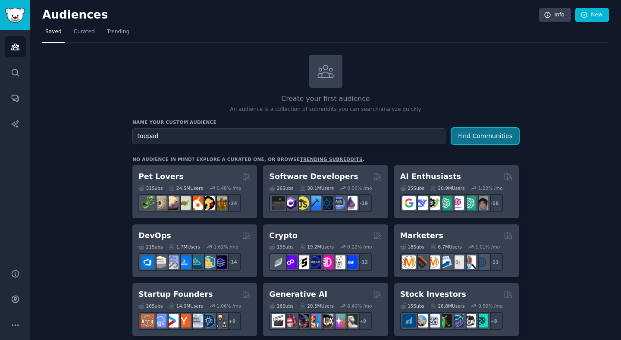
click at [463, 135] on button "Find Communities" at bounding box center [485, 136] width 67 height 16
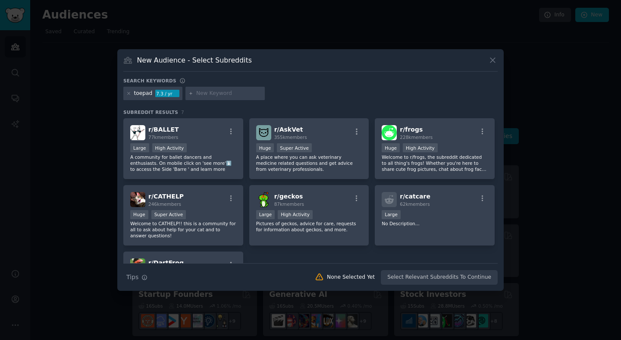
click at [491, 60] on icon at bounding box center [493, 60] width 9 height 9
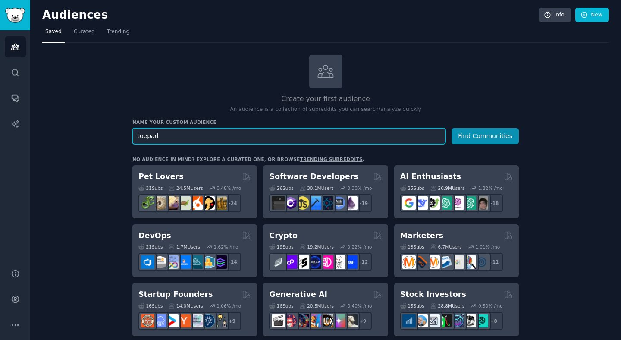
click at [285, 129] on input "toepad" at bounding box center [288, 136] width 313 height 16
paste input "ArianaGreenblattHub"
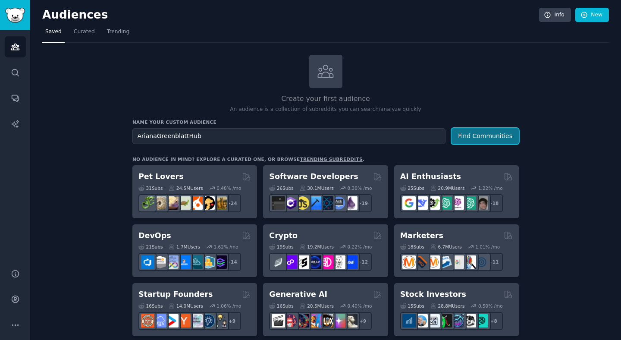
click at [510, 130] on button "Find Communities" at bounding box center [485, 136] width 67 height 16
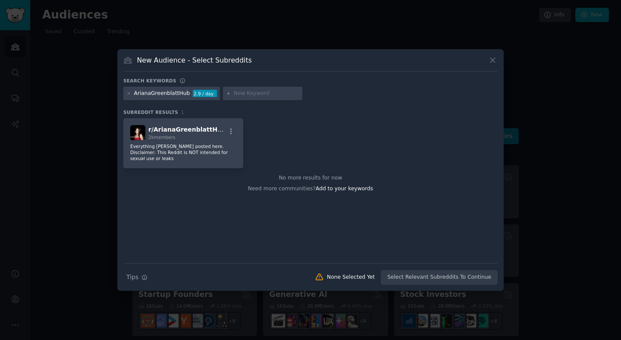
click at [496, 60] on icon at bounding box center [493, 60] width 9 height 9
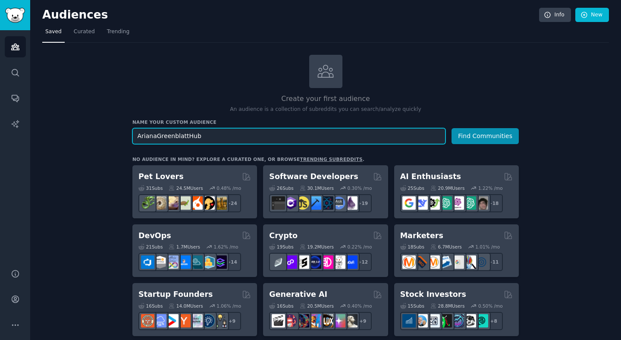
click at [243, 137] on input "ArianaGreenblattHub" at bounding box center [288, 136] width 313 height 16
paste input "burpgod2"
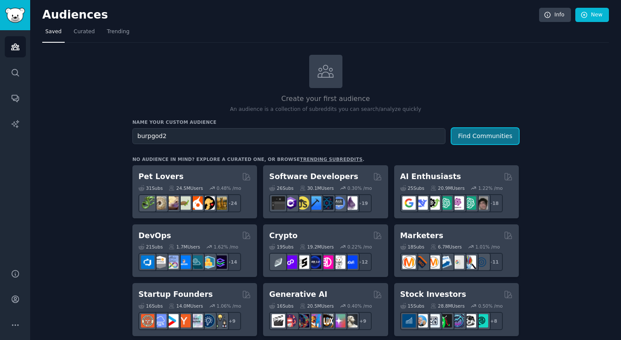
click at [482, 132] on button "Find Communities" at bounding box center [485, 136] width 67 height 16
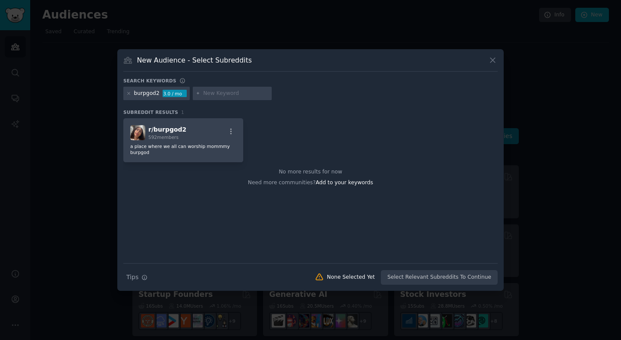
click at [492, 61] on icon at bounding box center [493, 60] width 5 height 5
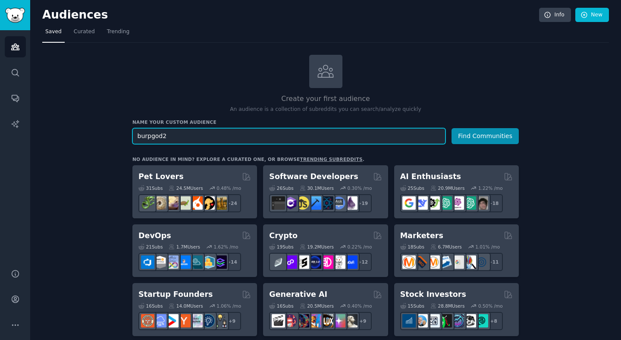
click at [304, 136] on input "burpgod2" at bounding box center [288, 136] width 313 height 16
paste input "DesiInstagramBaddies"
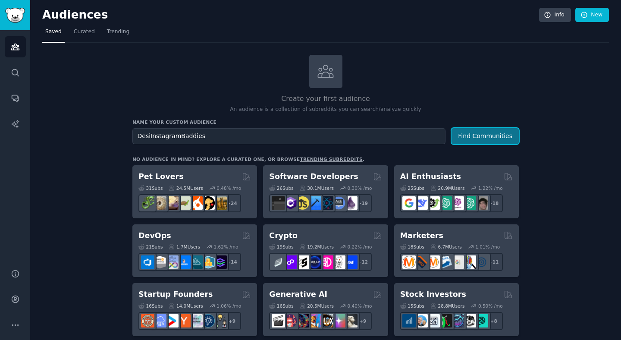
click at [470, 133] on button "Find Communities" at bounding box center [485, 136] width 67 height 16
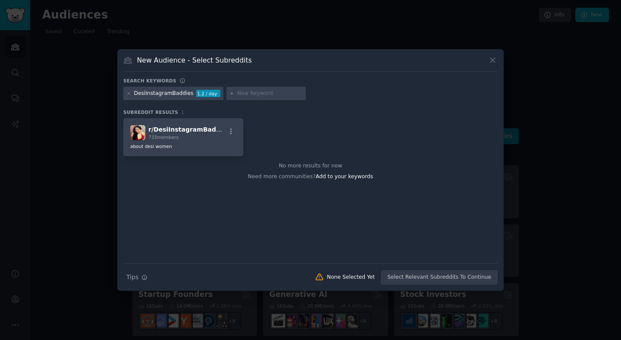
click at [493, 58] on icon at bounding box center [493, 60] width 9 height 9
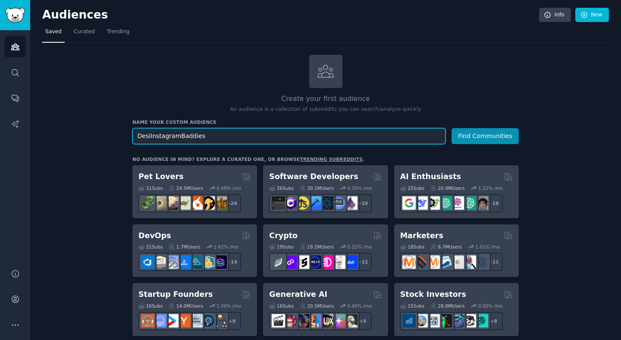
click at [320, 134] on input "DesiInstagramBaddies" at bounding box center [288, 136] width 313 height 16
paste input "Marlynb"
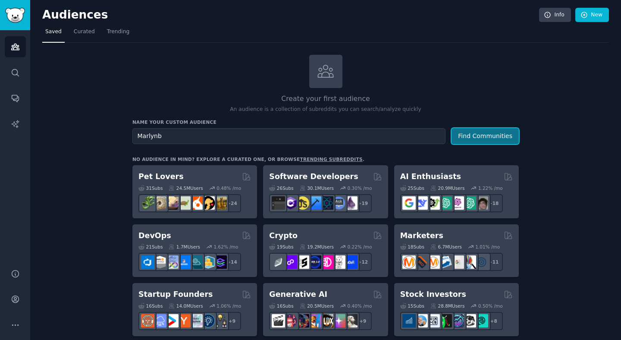
click at [500, 136] on button "Find Communities" at bounding box center [485, 136] width 67 height 16
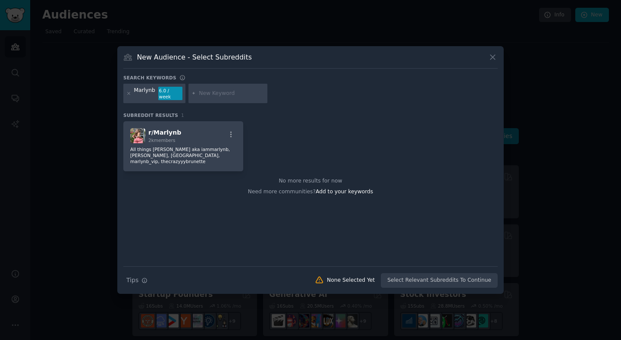
click at [497, 62] on icon at bounding box center [493, 57] width 9 height 9
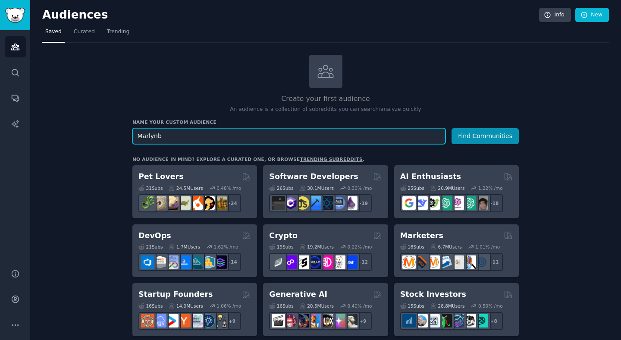
click at [290, 140] on input "Marlynb" at bounding box center [288, 136] width 313 height 16
paste input "viniciusinthernet2"
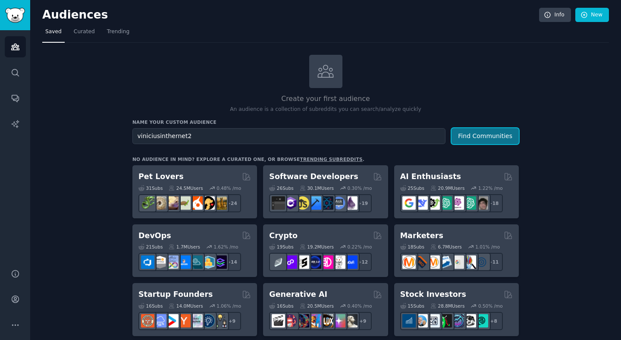
click at [493, 137] on button "Find Communities" at bounding box center [485, 136] width 67 height 16
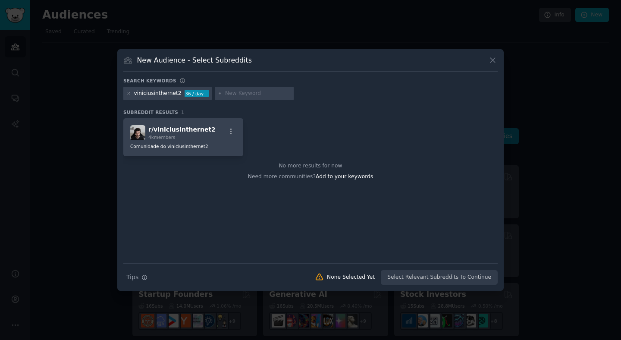
click at [492, 60] on icon at bounding box center [493, 60] width 5 height 5
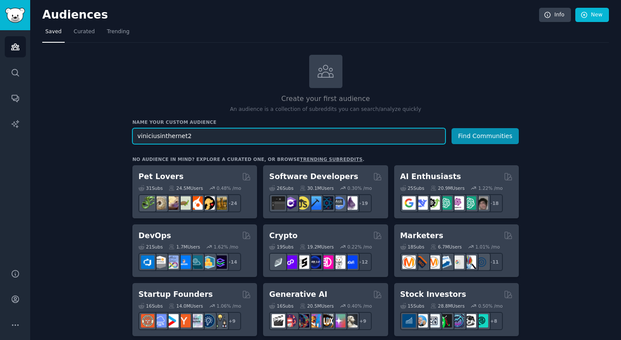
click at [304, 139] on input "viniciusinthernet2" at bounding box center [288, 136] width 313 height 16
paste input "Fineshyt69"
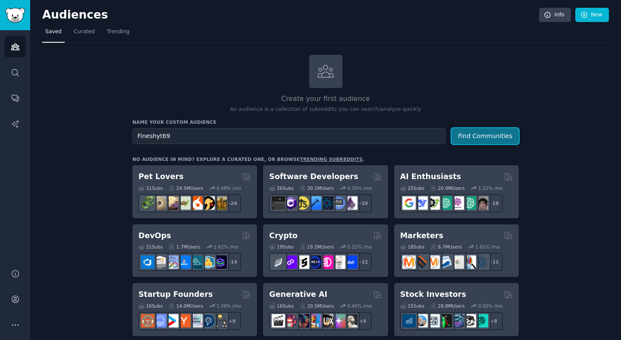
click at [500, 135] on button "Find Communities" at bounding box center [485, 136] width 67 height 16
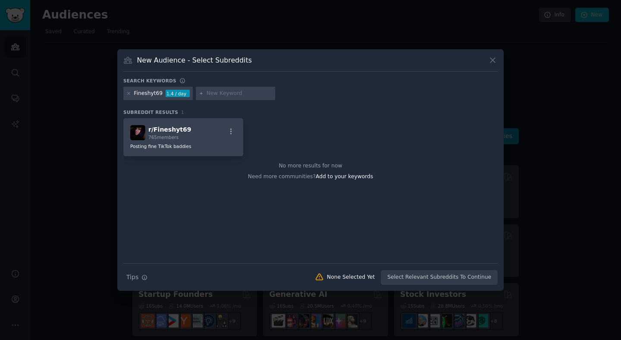
click at [490, 59] on icon at bounding box center [493, 60] width 9 height 9
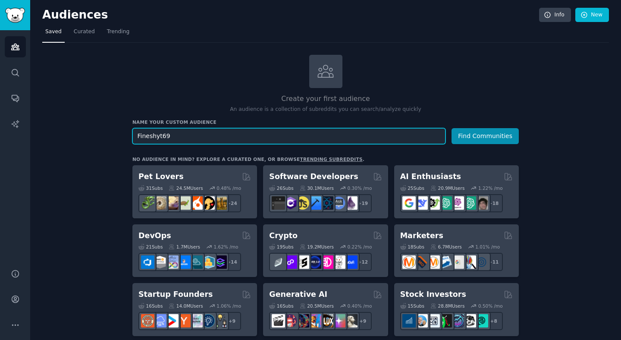
click at [198, 136] on input "Fineshyt69" at bounding box center [288, 136] width 313 height 16
paste input "LillyTino"
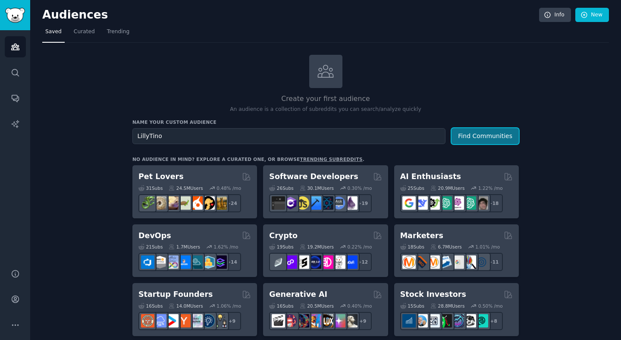
click at [472, 130] on button "Find Communities" at bounding box center [485, 136] width 67 height 16
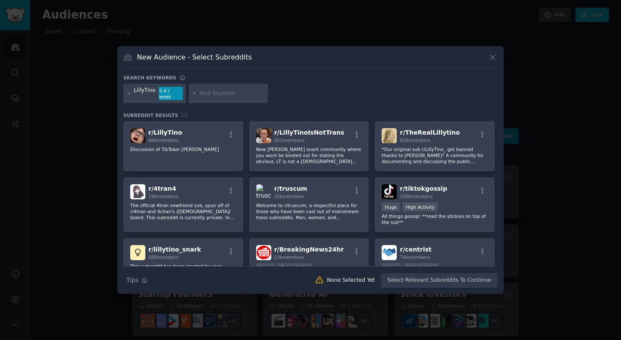
click at [491, 60] on icon at bounding box center [493, 57] width 9 height 9
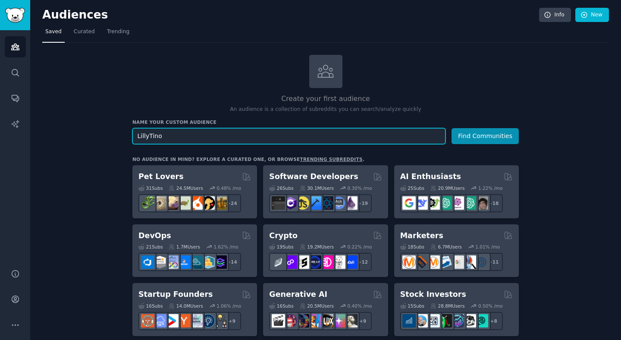
click at [338, 128] on input "LillyTino" at bounding box center [288, 136] width 313 height 16
paste input "toecurlinggallery"
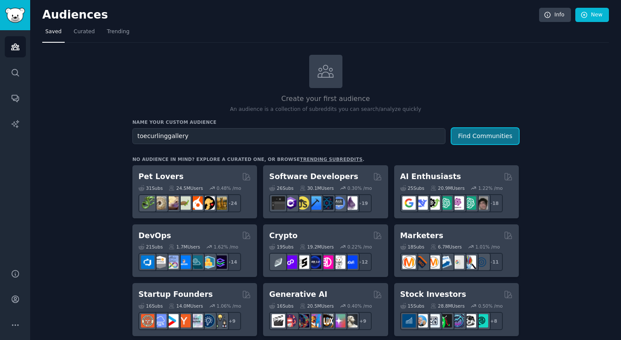
click at [478, 139] on button "Find Communities" at bounding box center [485, 136] width 67 height 16
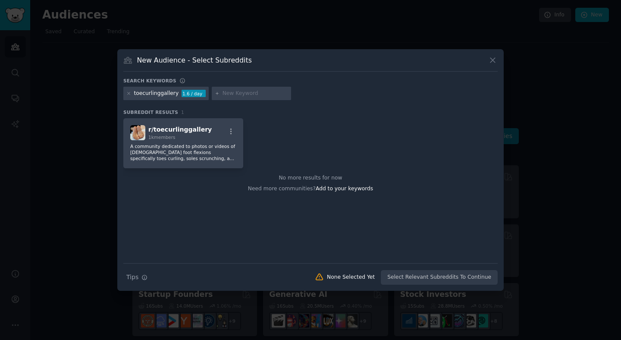
click at [489, 62] on icon at bounding box center [493, 60] width 9 height 9
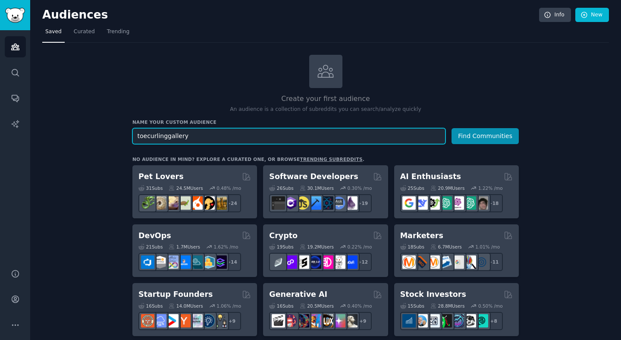
click at [220, 139] on input "toecurlinggallery" at bounding box center [288, 136] width 313 height 16
paste input "ActivistInvestors"
type input "ActivistInvestors"
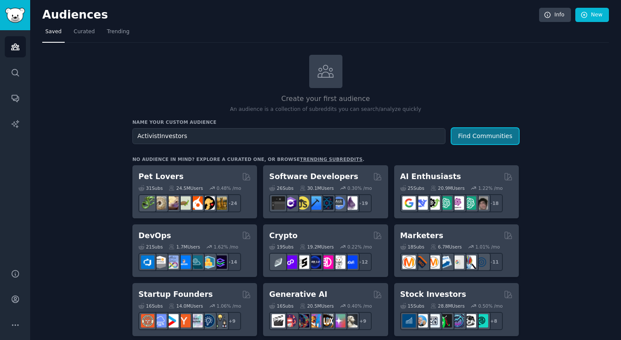
click at [467, 135] on button "Find Communities" at bounding box center [485, 136] width 67 height 16
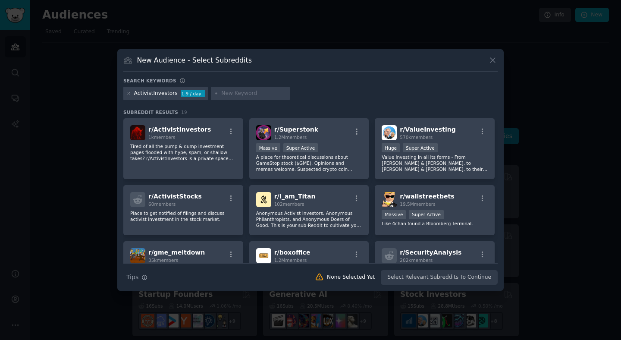
click at [494, 61] on icon at bounding box center [493, 60] width 5 height 5
